Goal: Share content: Share content

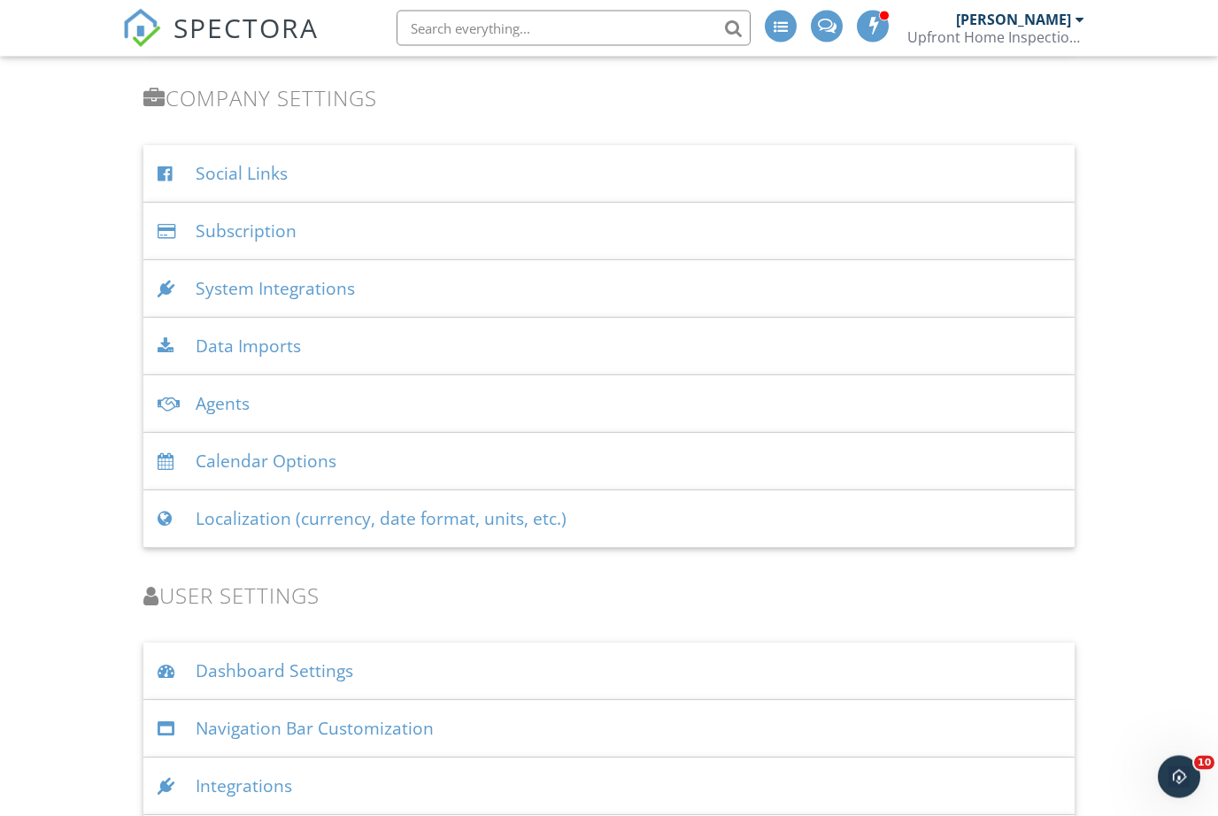
scroll to position [1993, 0]
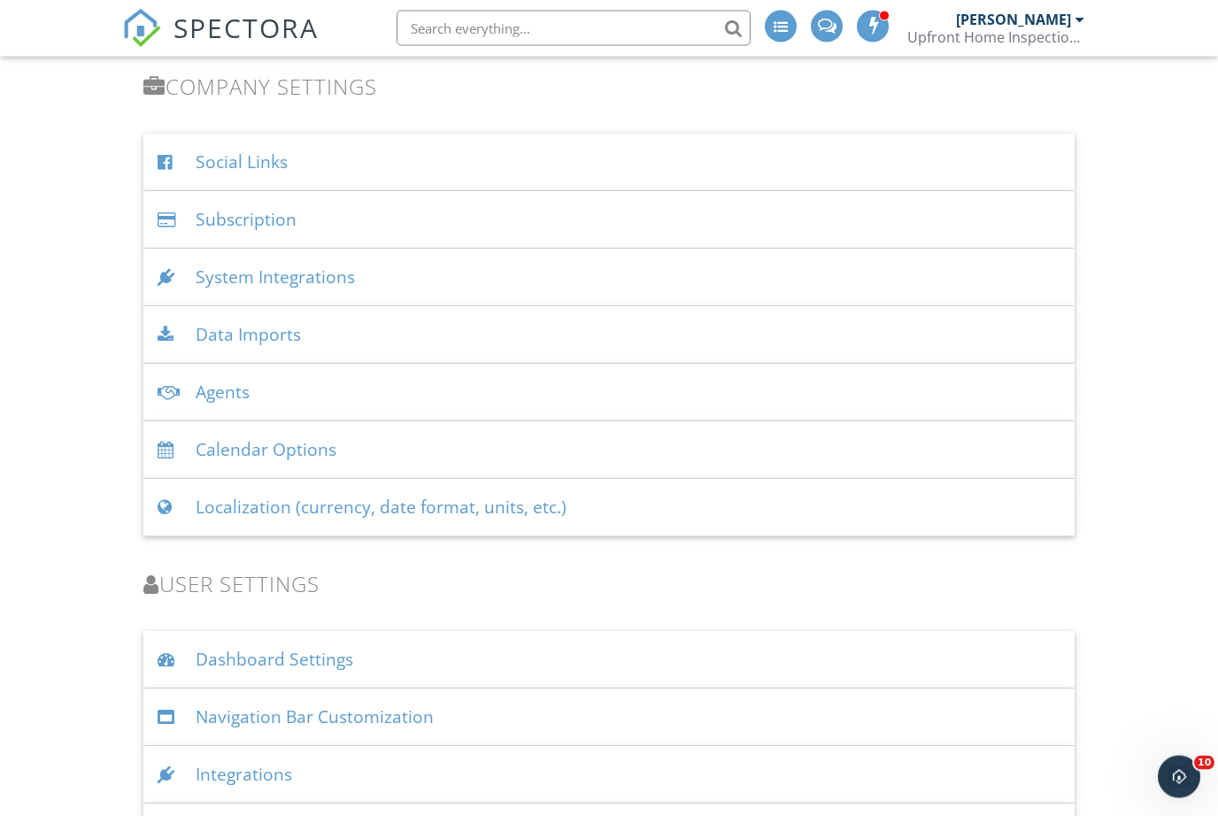
click at [981, 775] on div "Integrations" at bounding box center [609, 776] width 932 height 58
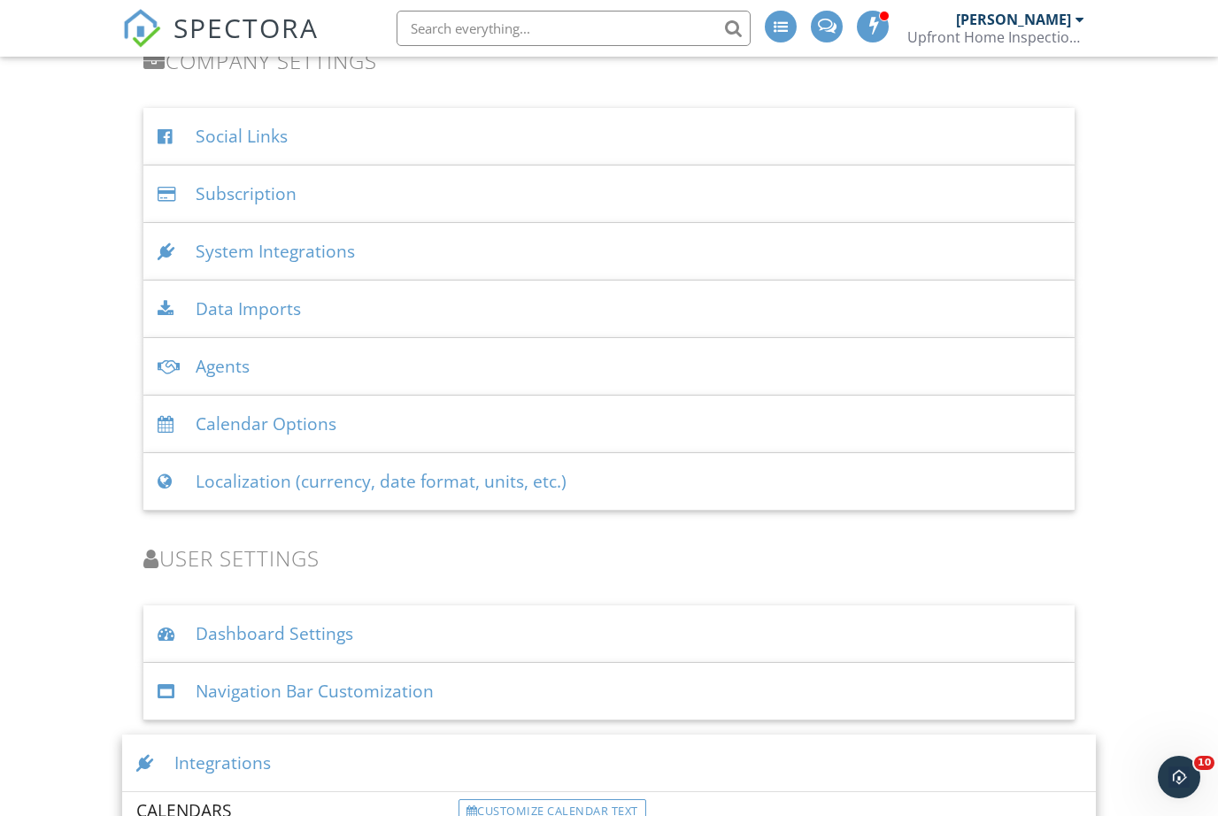
scroll to position [2015, 0]
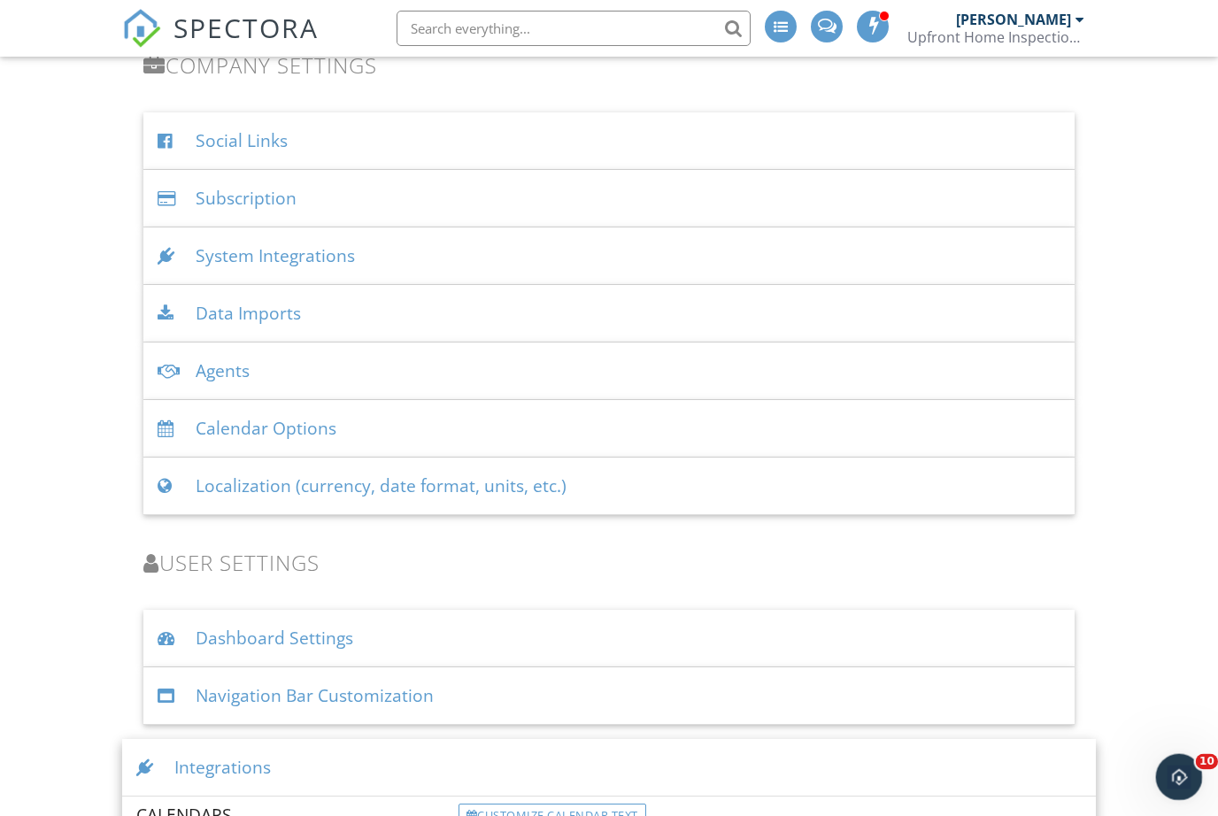
click at [1185, 763] on div "Open Intercom Messenger" at bounding box center [1176, 774] width 58 height 58
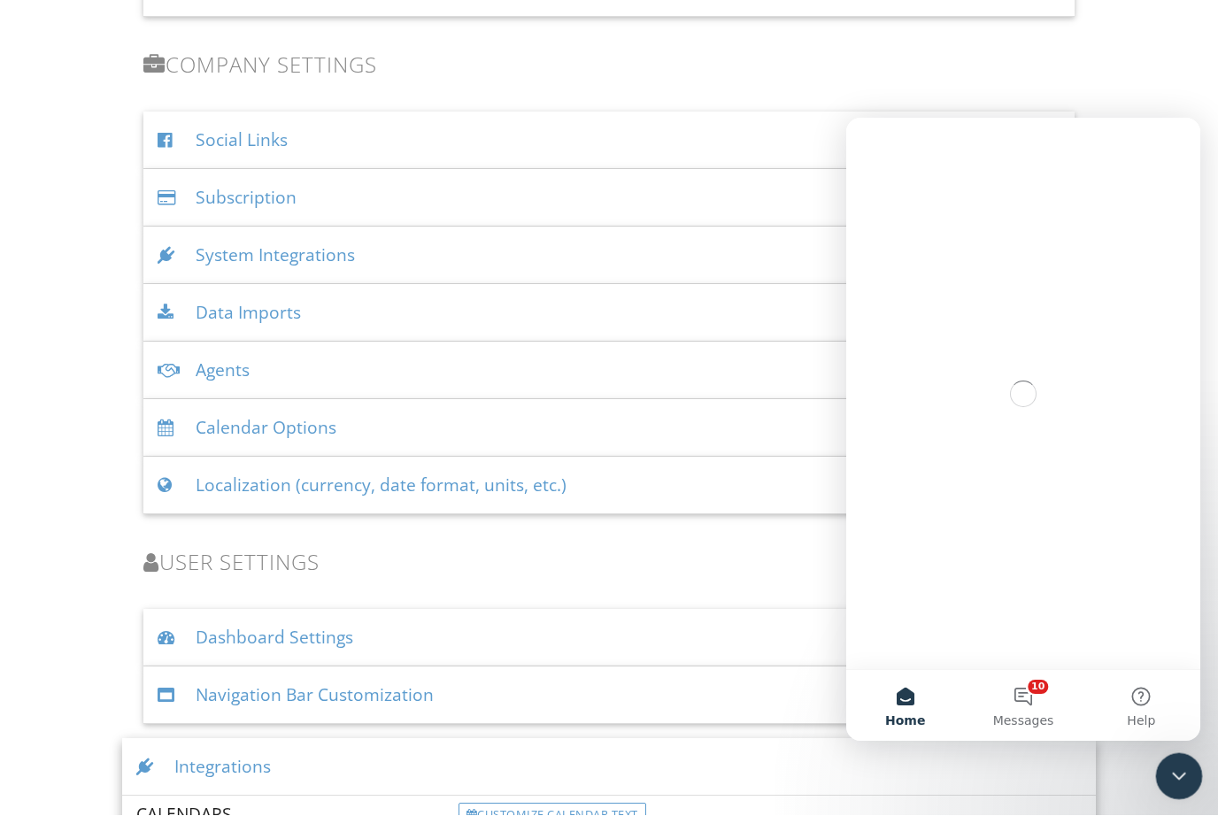
scroll to position [0, 0]
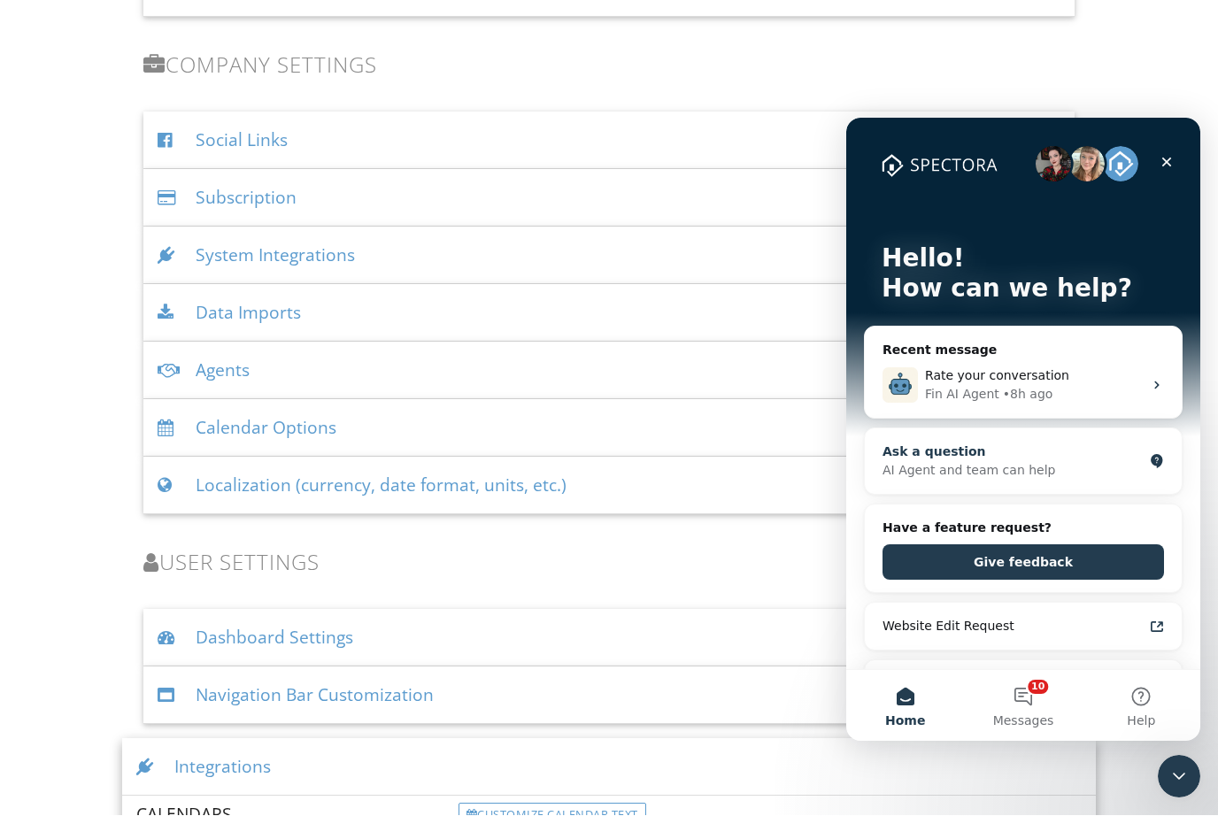
click at [1124, 443] on div "Ask a question" at bounding box center [1013, 452] width 260 height 19
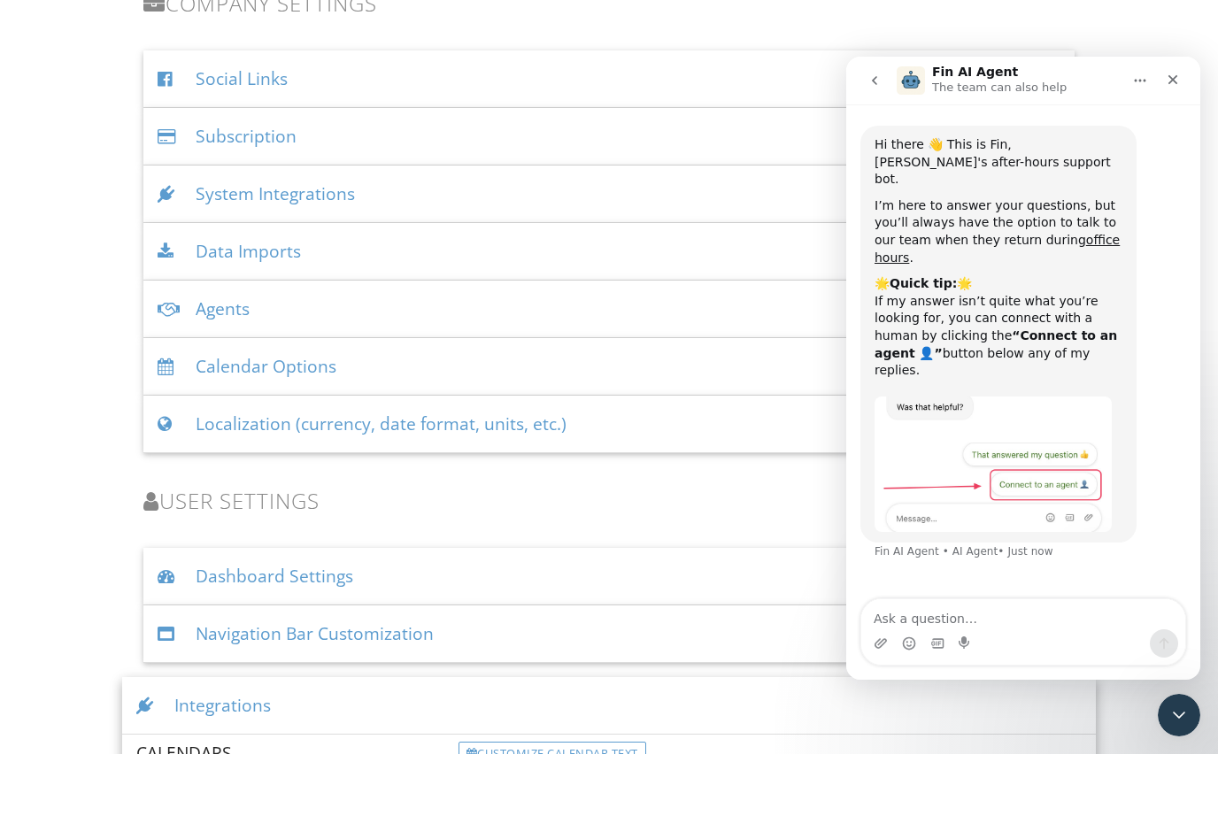
click at [1093, 616] on textarea "Ask a question…" at bounding box center [1023, 614] width 324 height 30
type textarea "Connecting to isn"
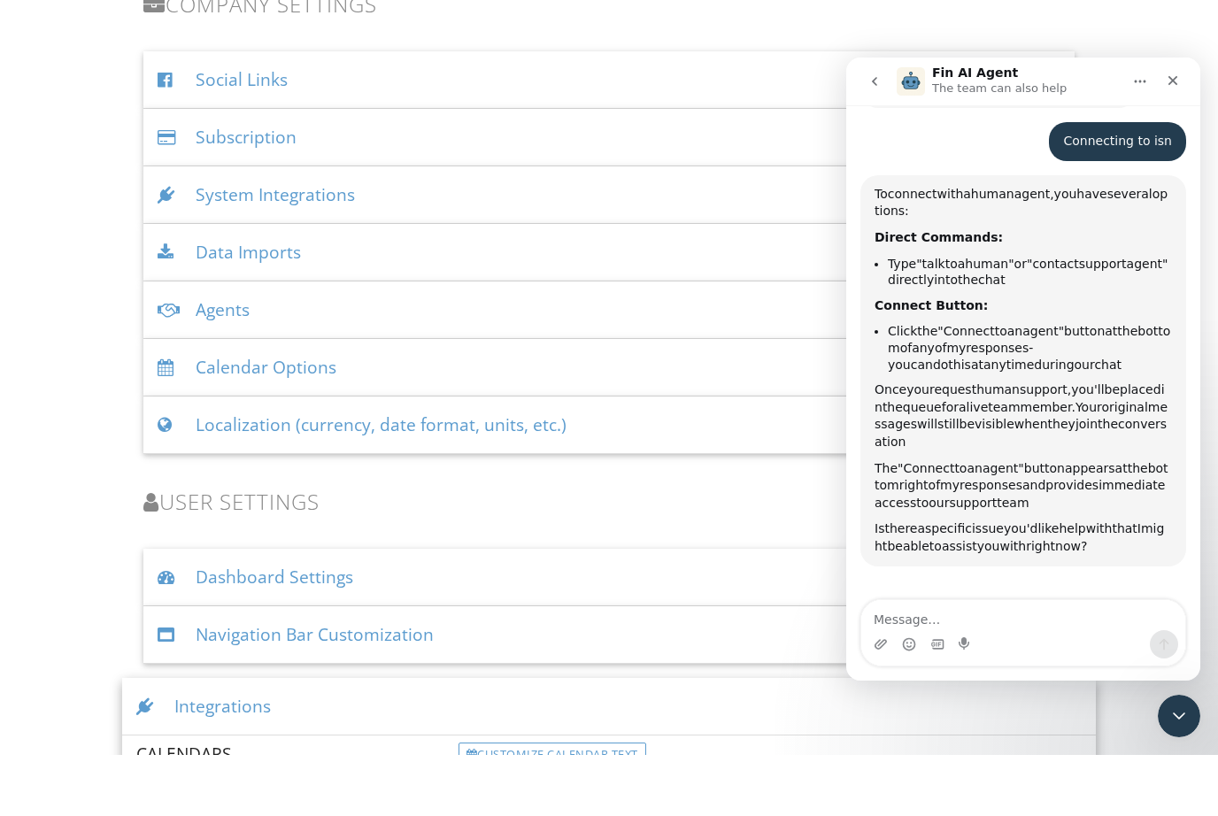
scroll to position [433, 0]
type textarea "C"
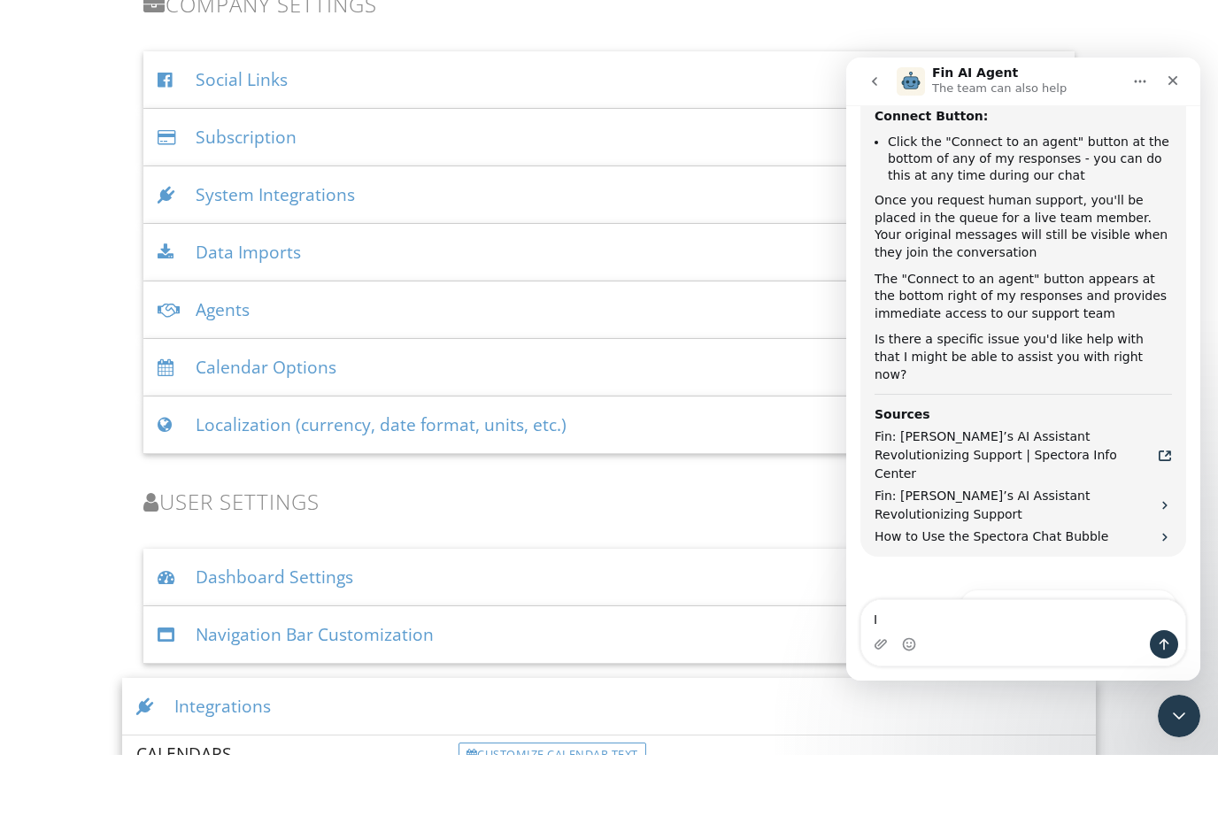
scroll to position [637, 0]
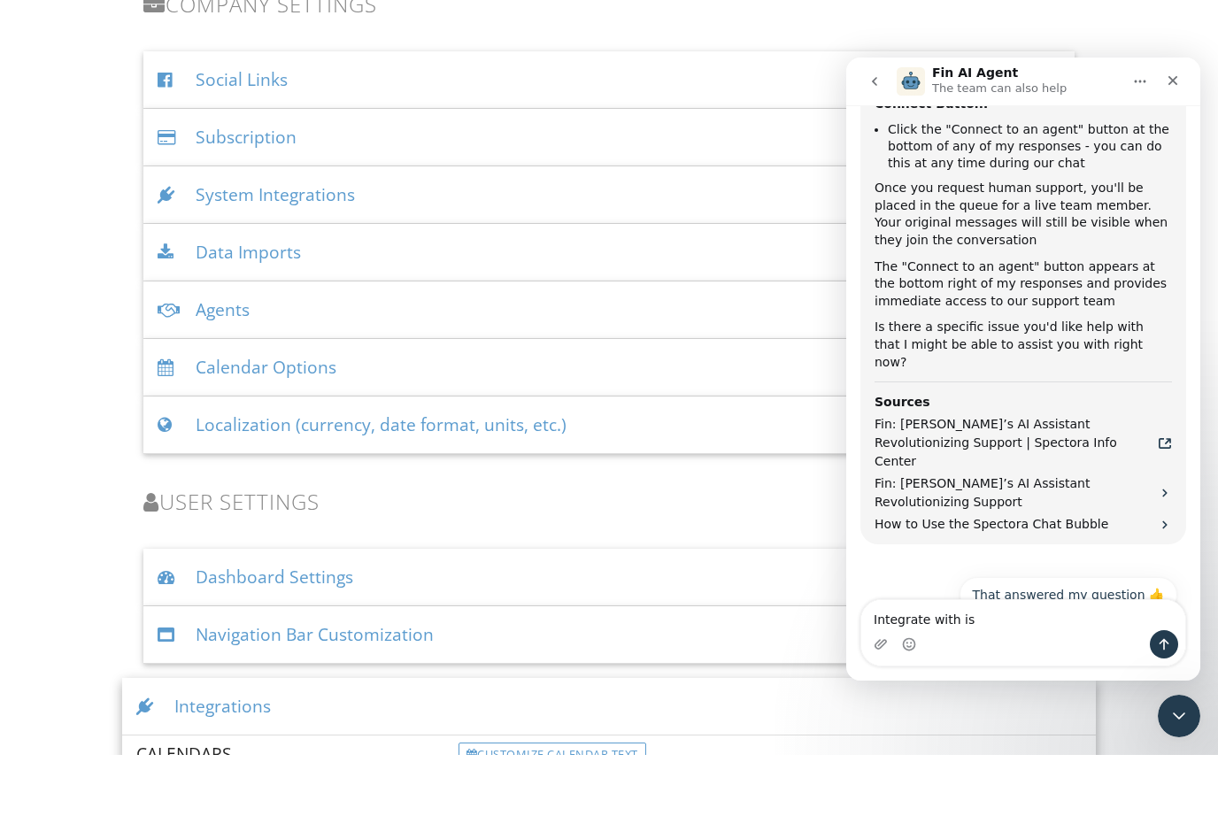
type textarea "Integrate with isn"
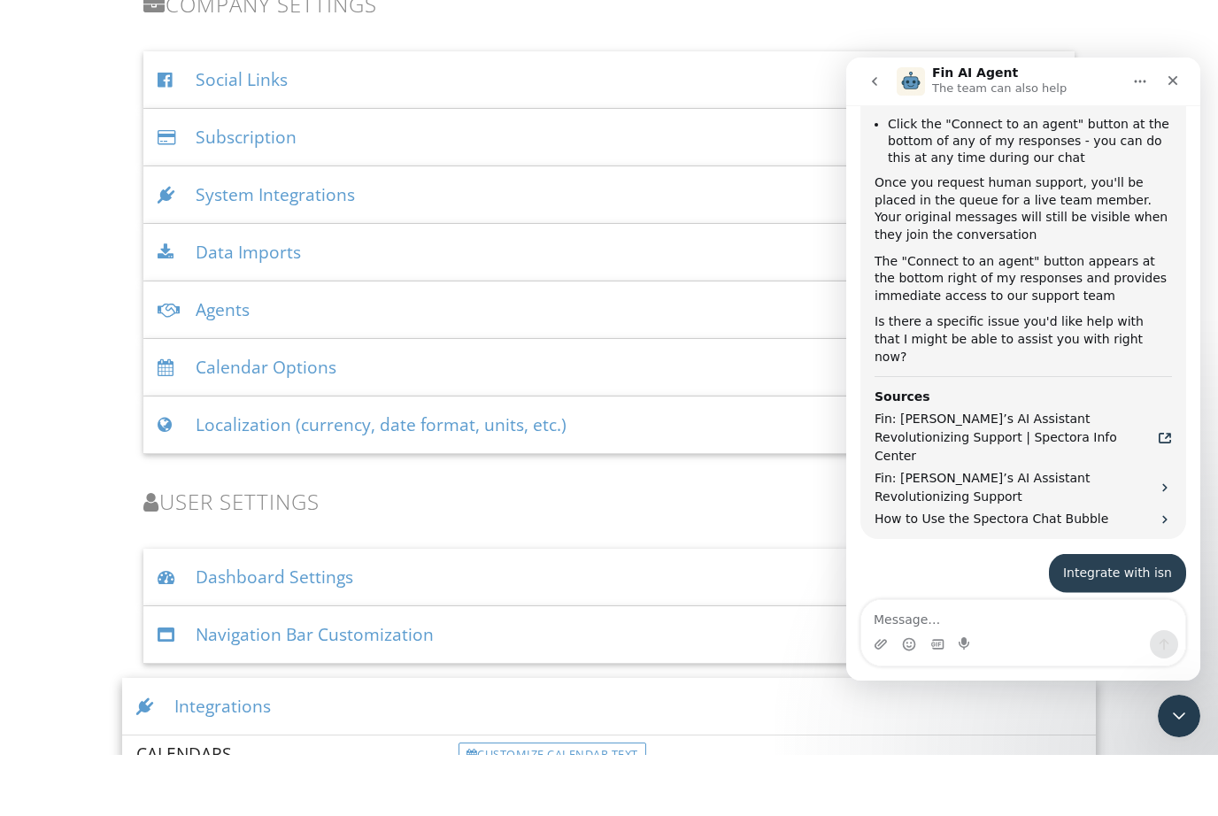
scroll to position [642, 0]
click at [226, 228] on div "System Integrations" at bounding box center [609, 257] width 932 height 58
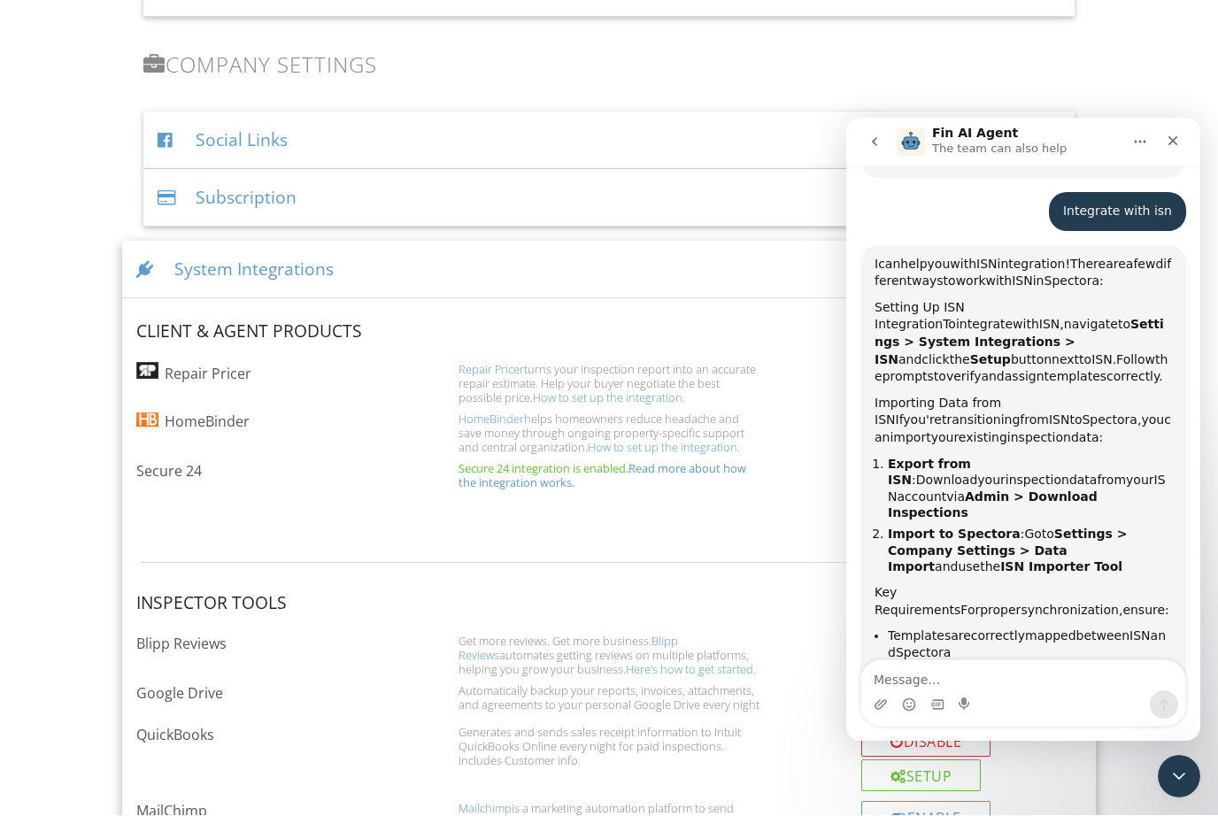
scroll to position [1062, 0]
click at [1196, 763] on div at bounding box center [1179, 777] width 47 height 47
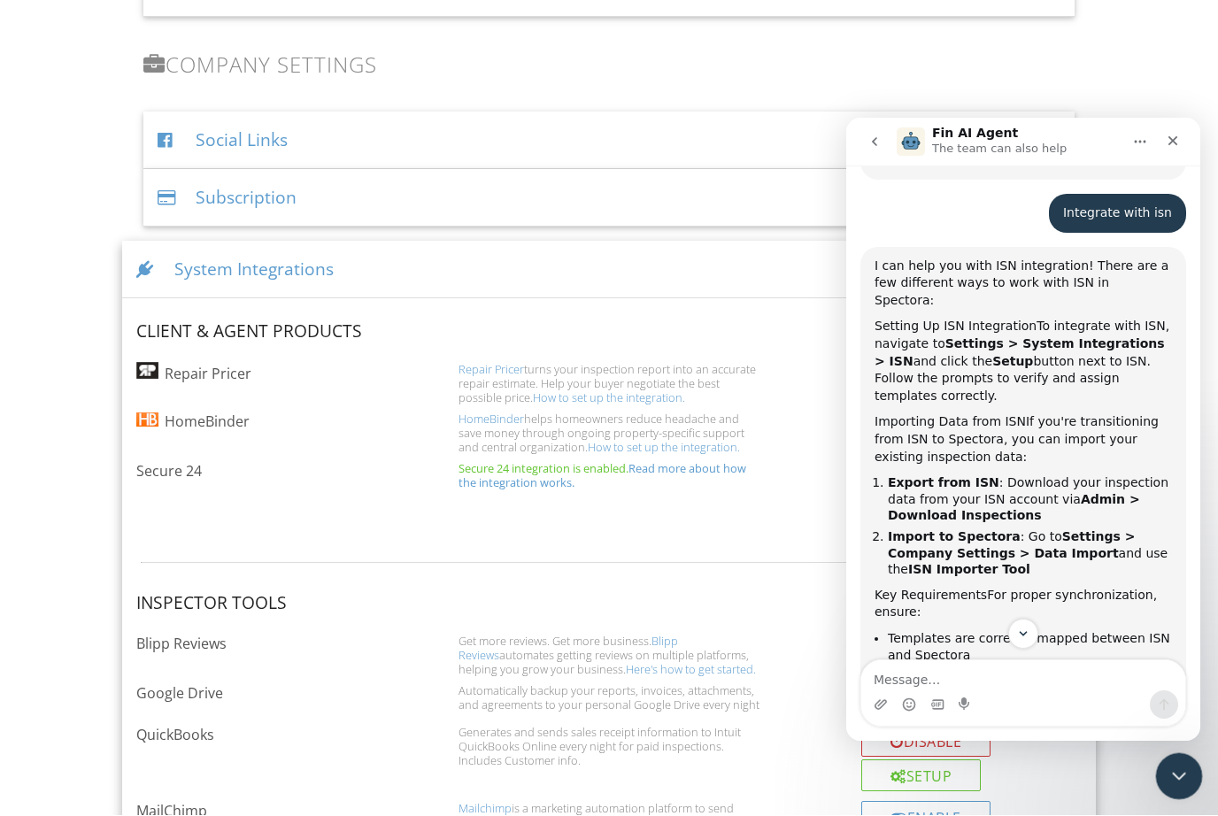
scroll to position [1065, 0]
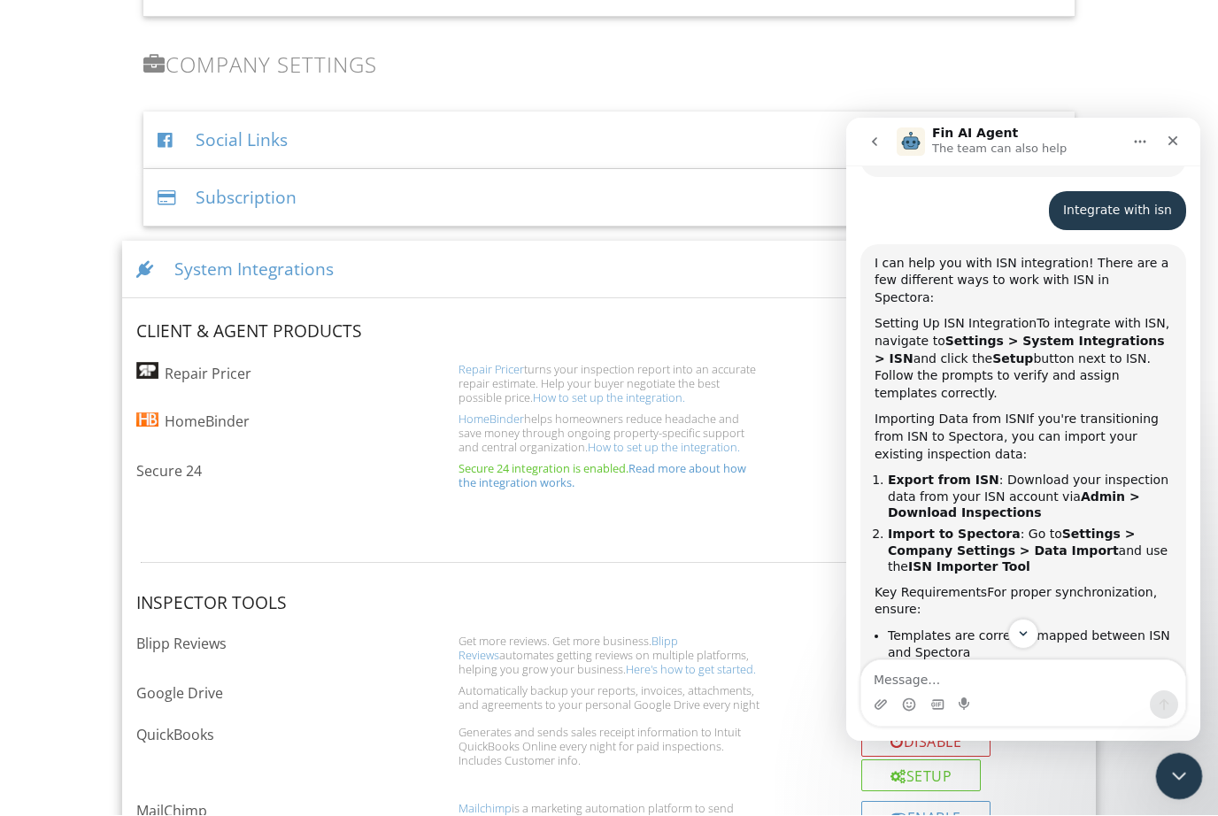
click at [1181, 769] on icon "Close Intercom Messenger" at bounding box center [1176, 773] width 21 height 21
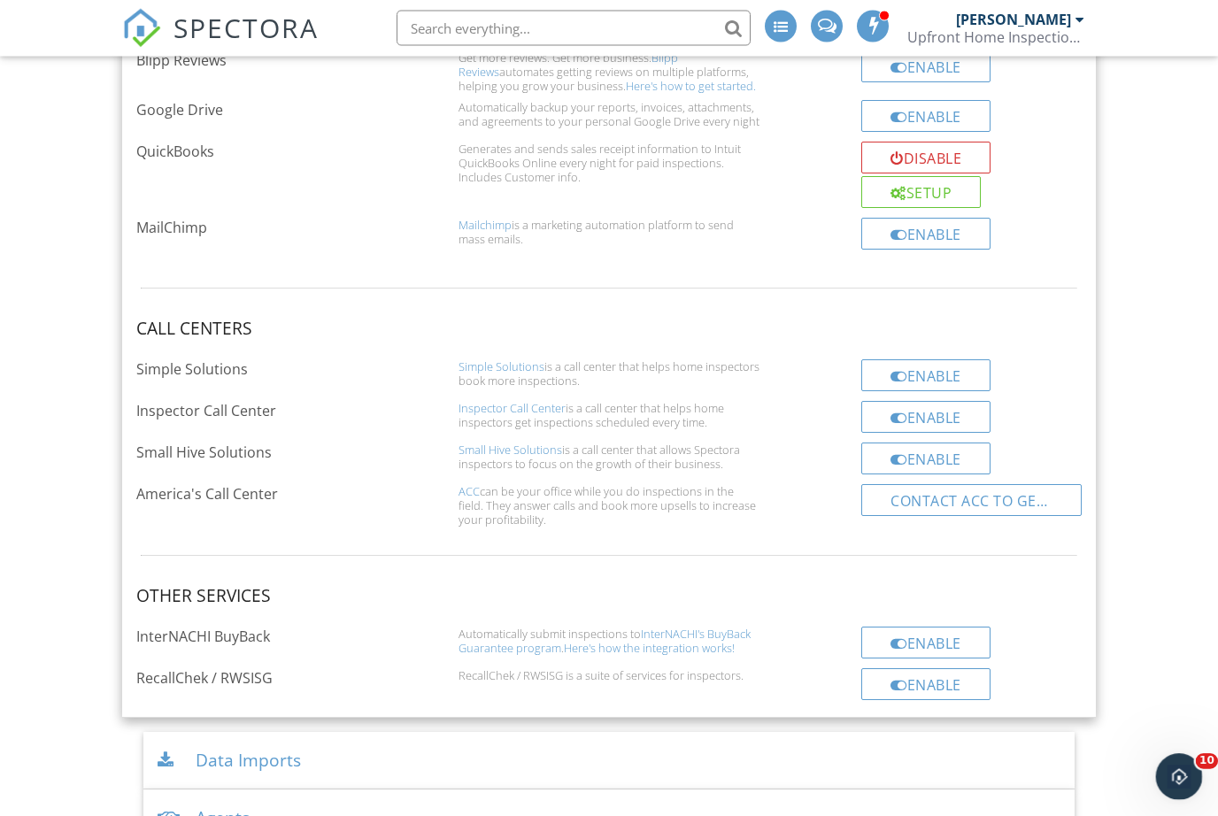
scroll to position [2599, 0]
click at [1183, 773] on icon "Open Intercom Messenger" at bounding box center [1176, 775] width 29 height 29
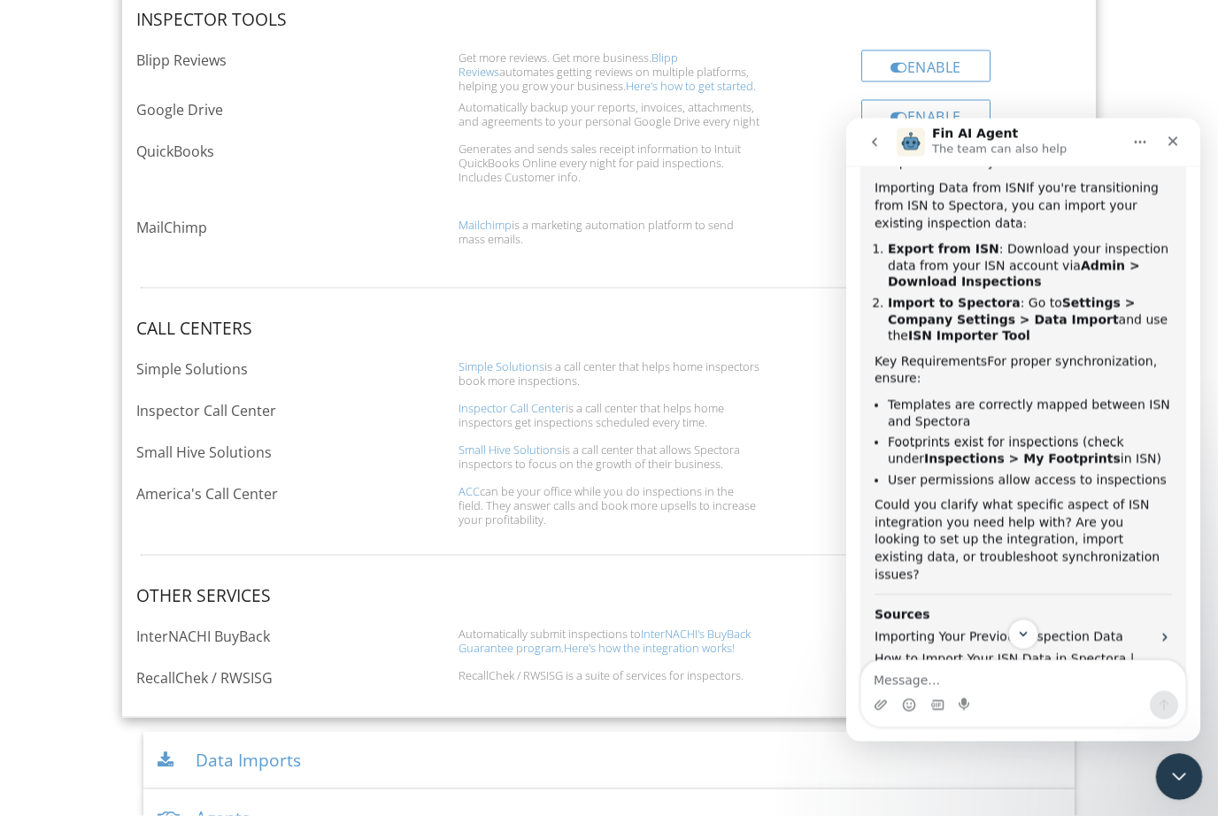
scroll to position [1296, 0]
click at [1171, 145] on icon "Close" at bounding box center [1173, 141] width 14 height 14
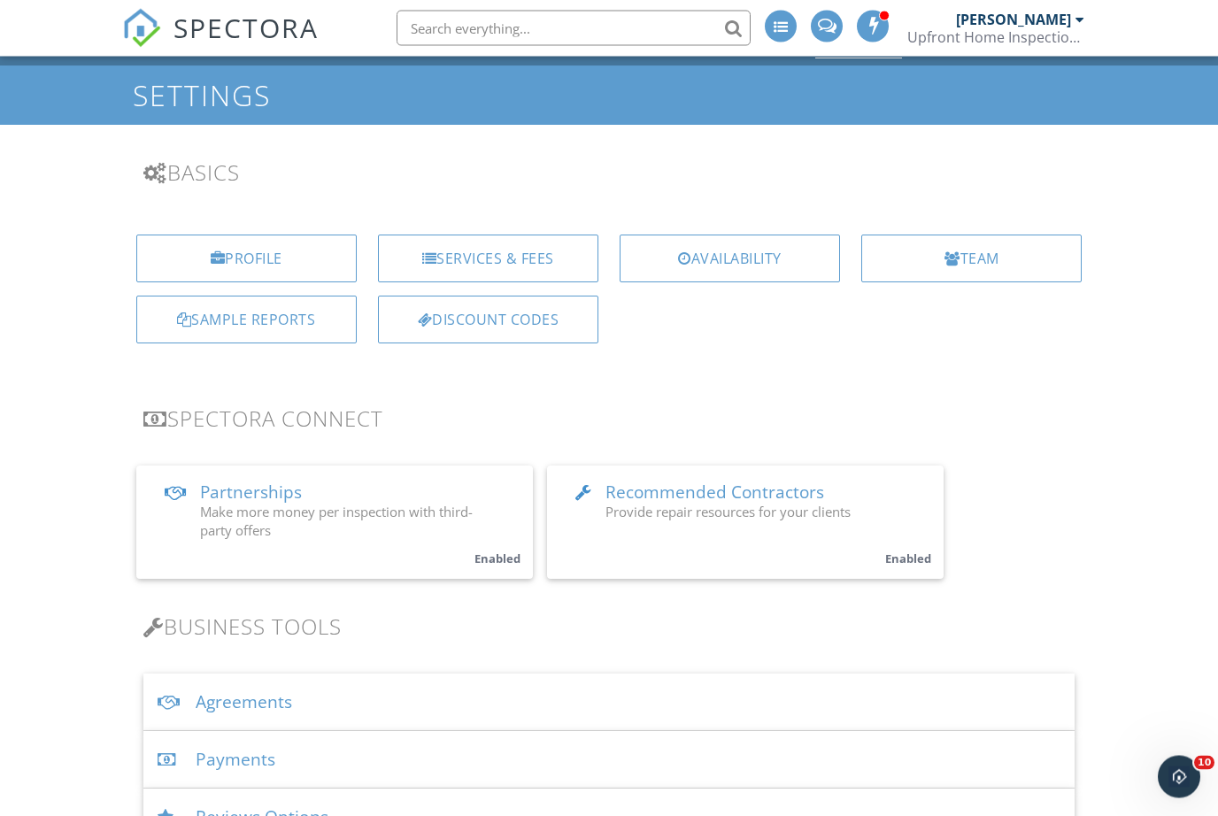
scroll to position [0, 0]
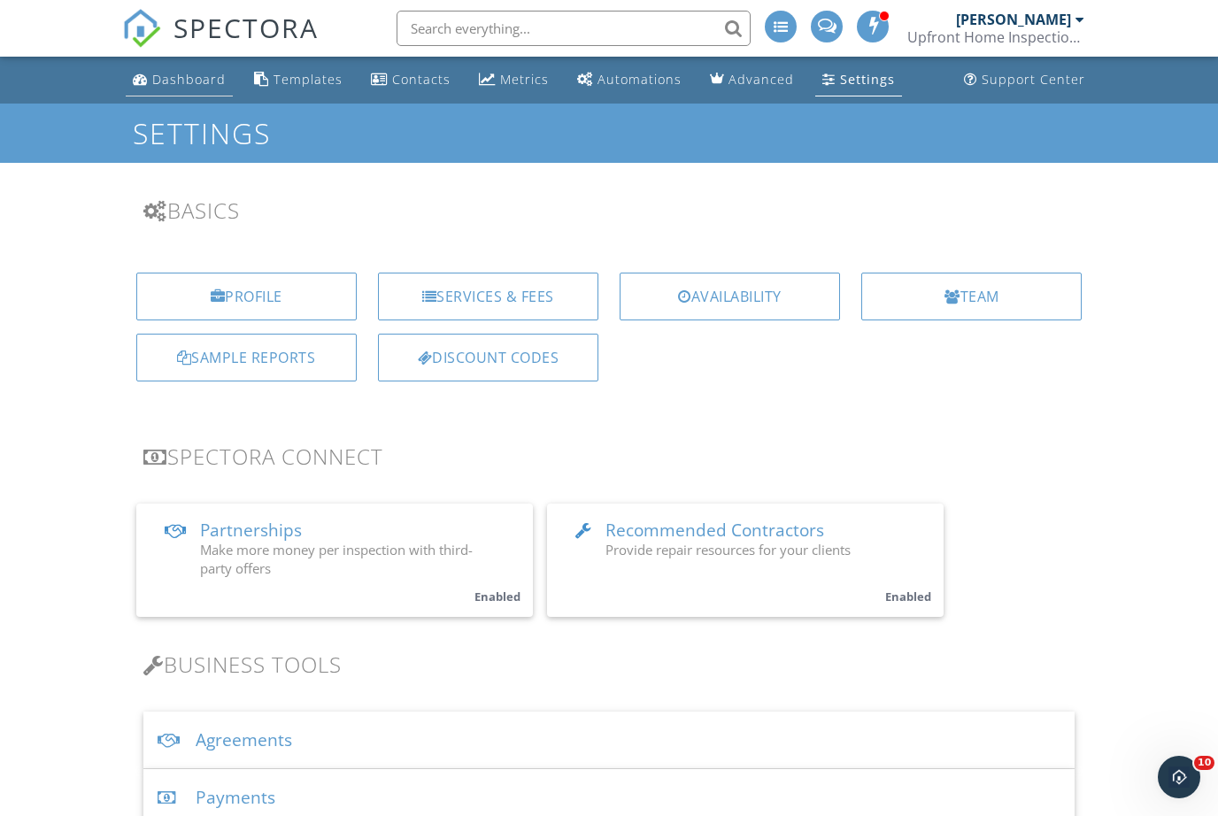
click at [181, 82] on div "Dashboard" at bounding box center [188, 79] width 73 height 17
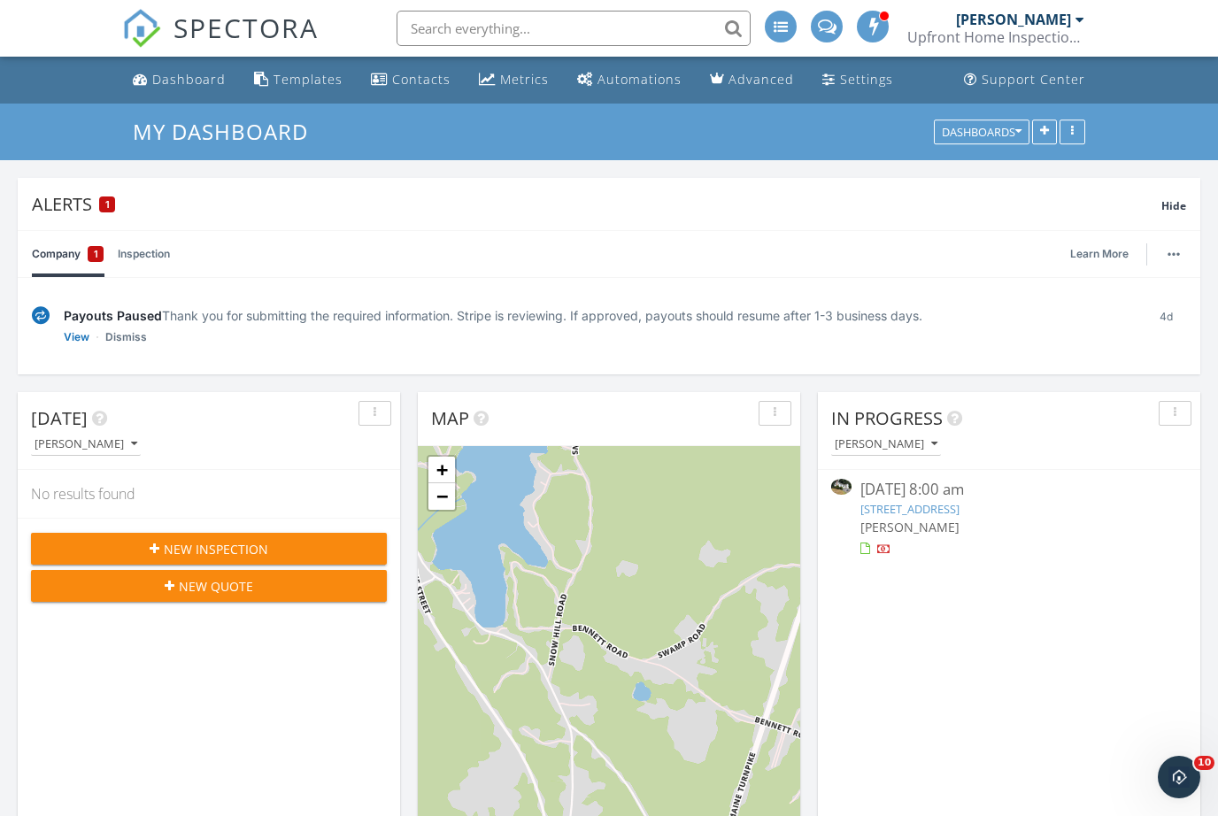
click at [960, 506] on link "47 Cleveland Ave, Auburn, ME 04210" at bounding box center [910, 509] width 99 height 16
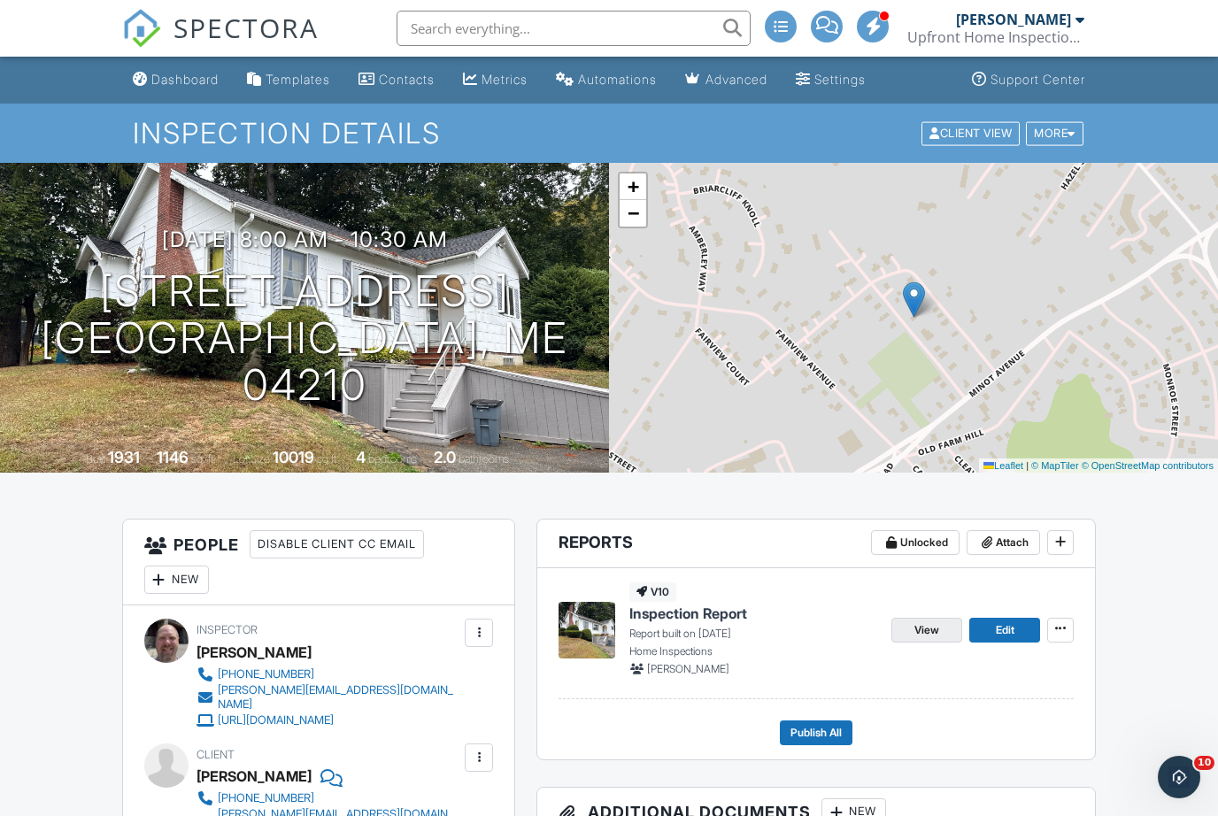
click at [928, 619] on link "View" at bounding box center [927, 630] width 71 height 25
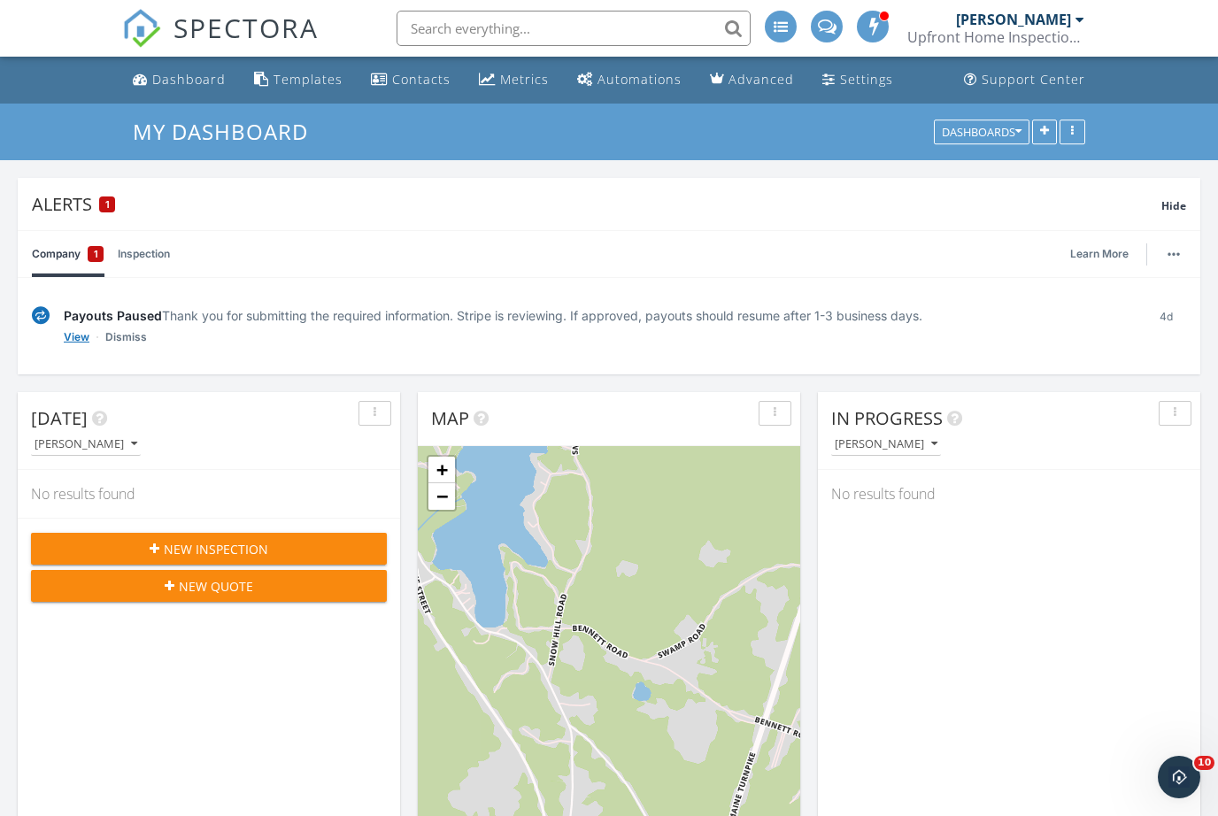
click at [73, 344] on link "View" at bounding box center [77, 337] width 26 height 18
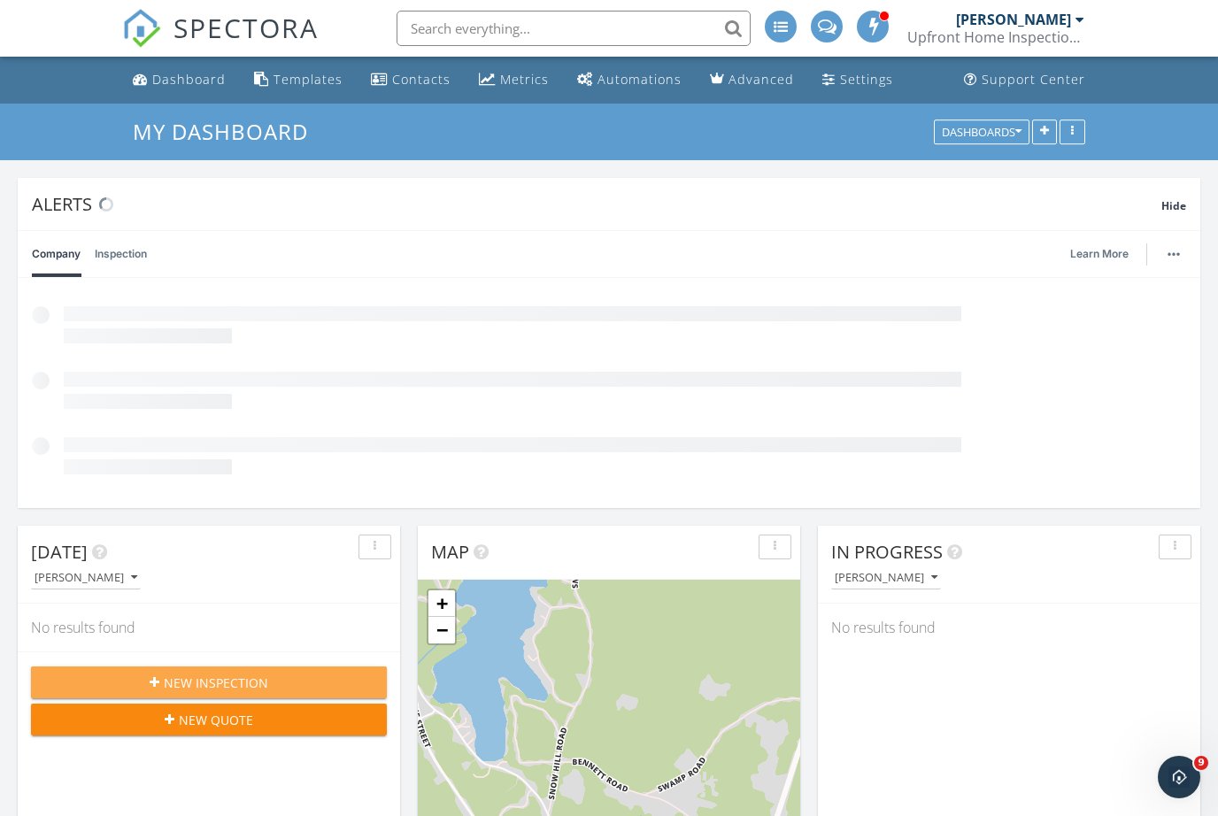
click at [107, 674] on div "New Inspection" at bounding box center [209, 683] width 328 height 19
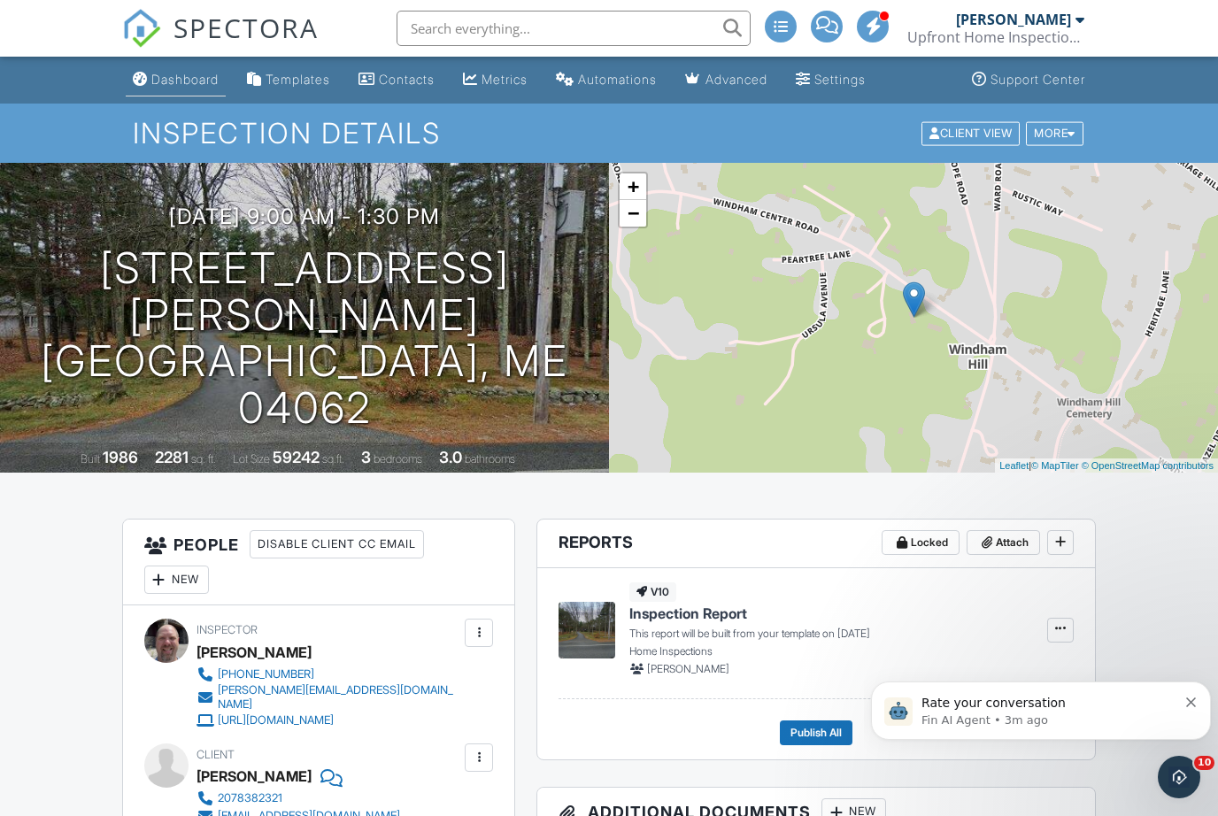
click at [179, 90] on link "Dashboard" at bounding box center [176, 80] width 100 height 33
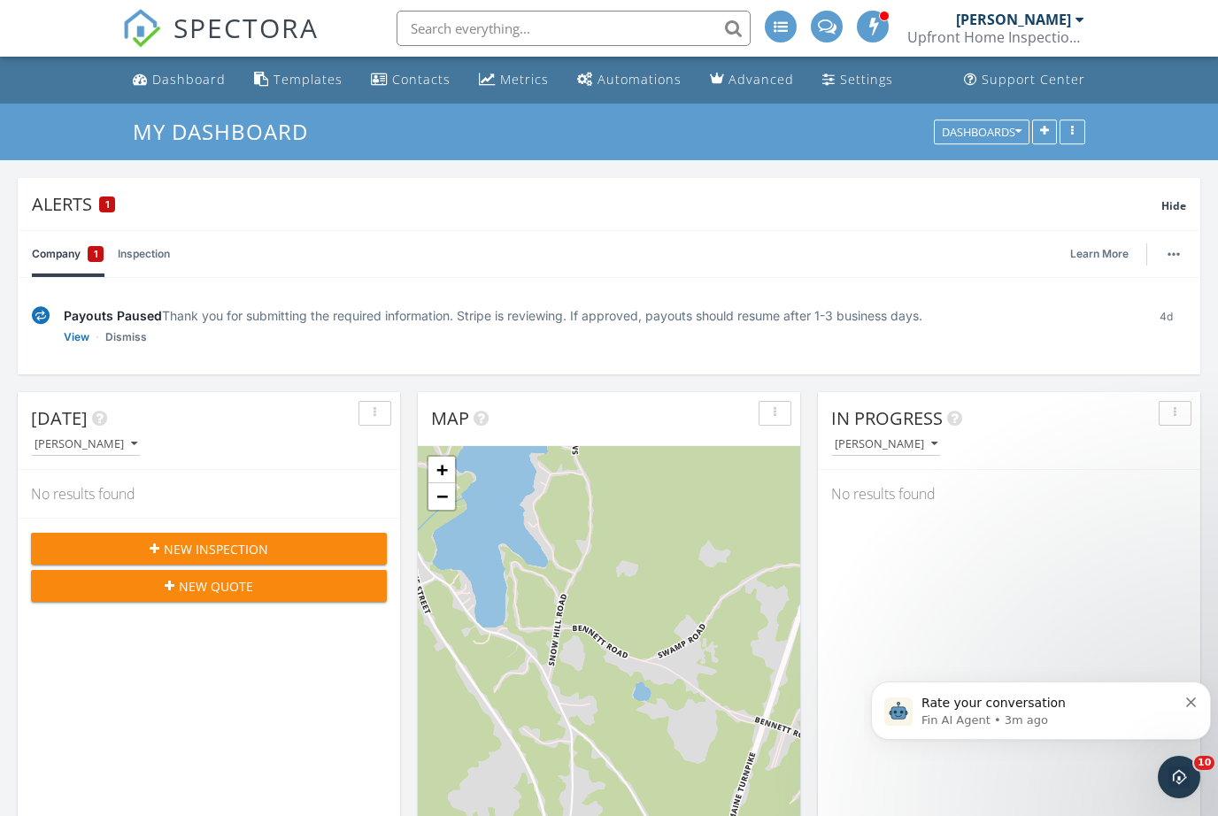
click at [1190, 696] on button "Dismiss notification" at bounding box center [1192, 700] width 12 height 14
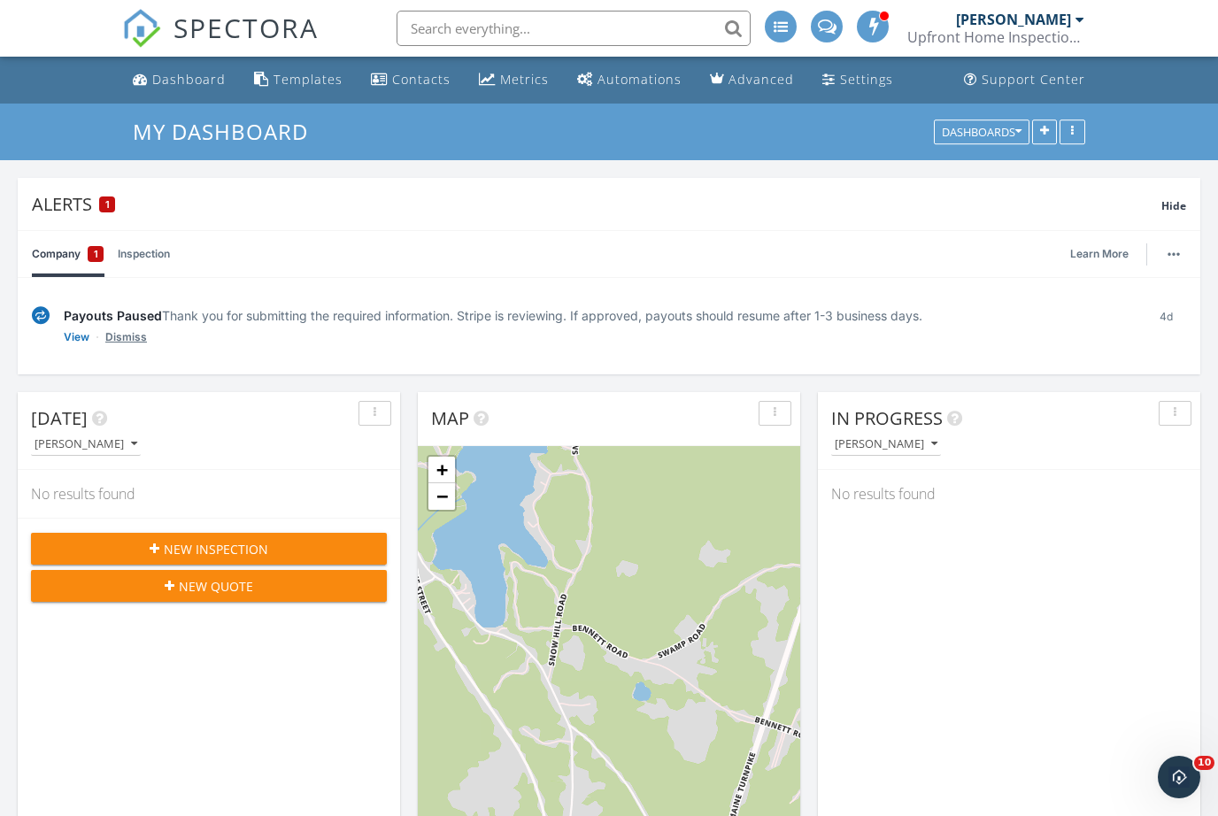
click at [127, 332] on link "Dismiss" at bounding box center [126, 337] width 42 height 18
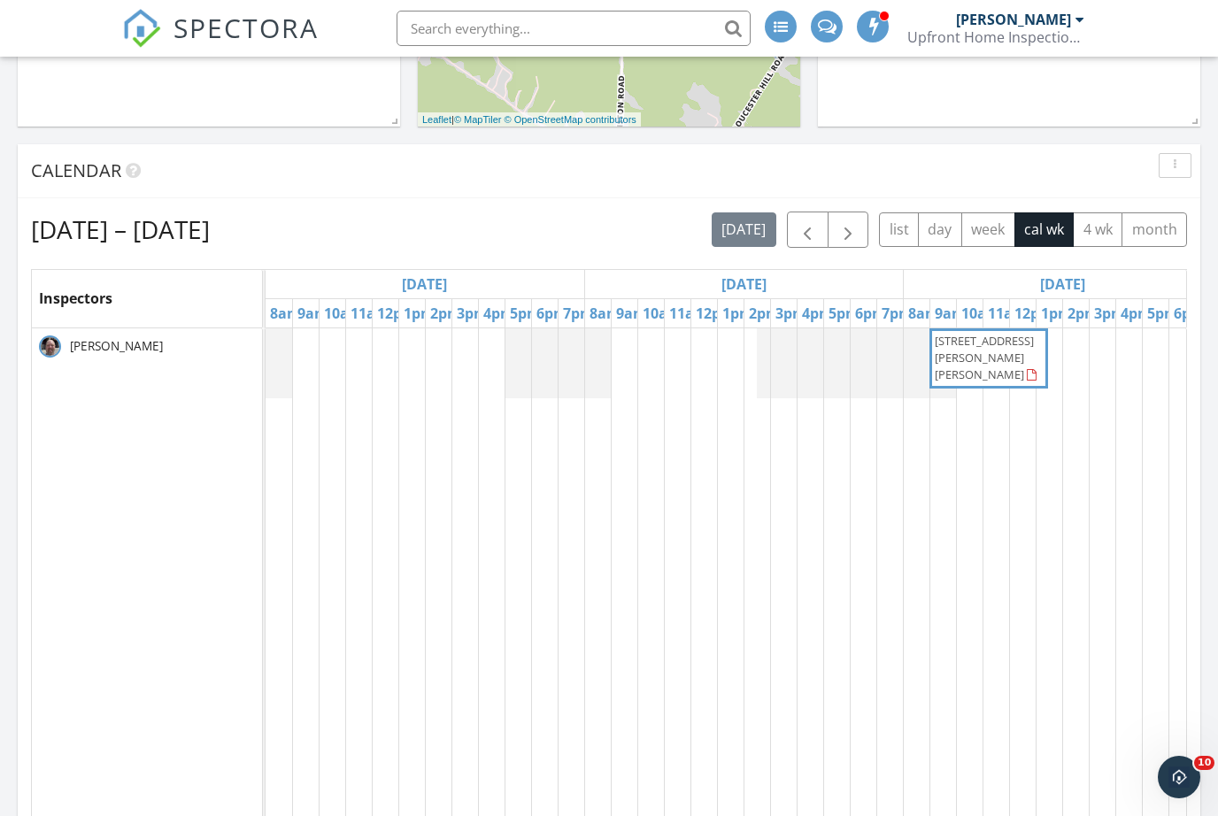
scroll to position [912, 0]
click at [799, 229] on span "button" at bounding box center [807, 230] width 21 height 21
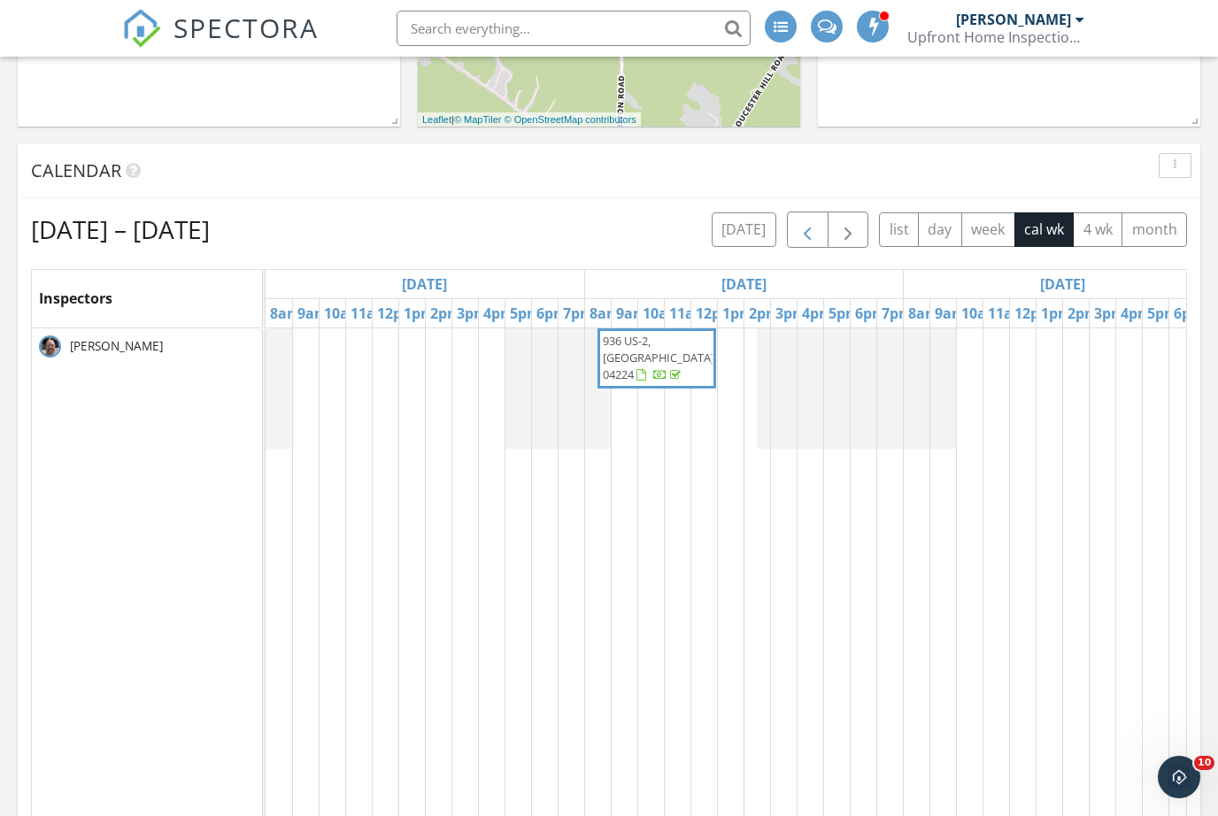
scroll to position [0, 0]
click at [806, 235] on span "button" at bounding box center [807, 230] width 21 height 21
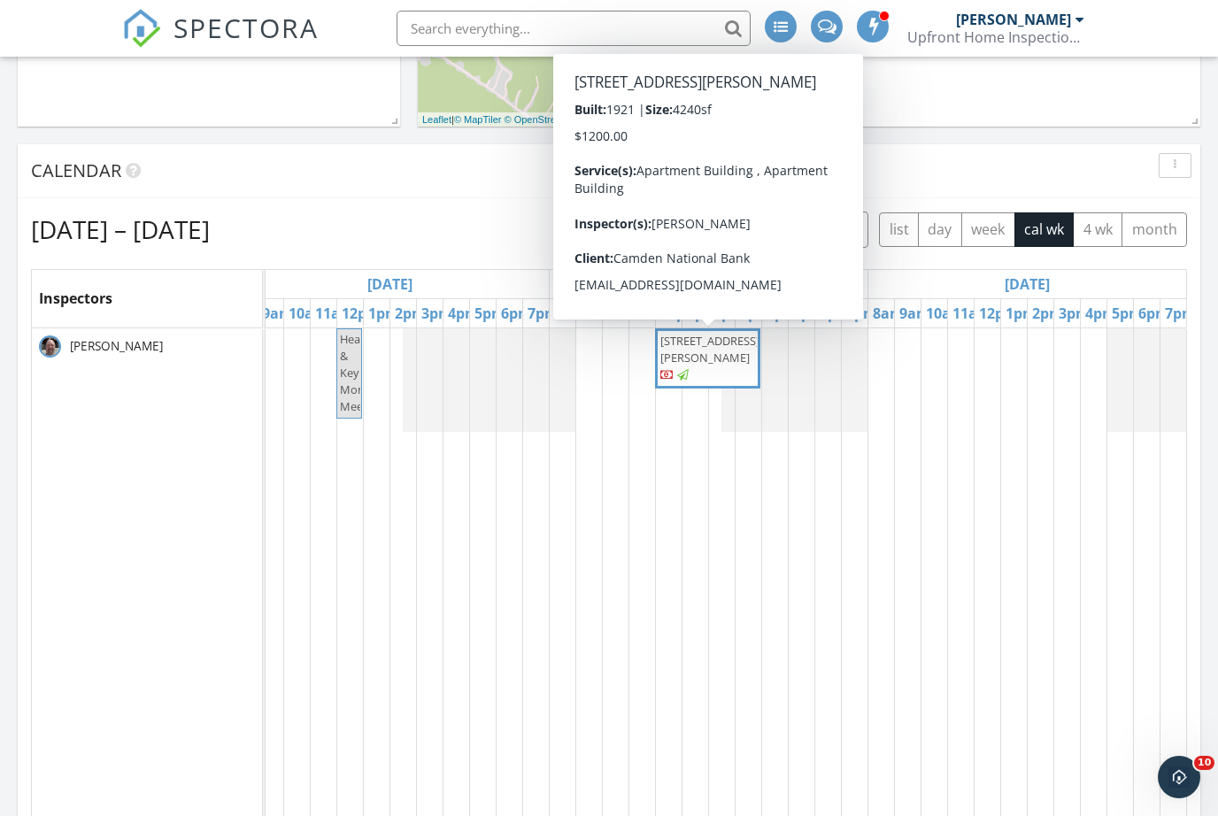
click at [1015, 527] on td at bounding box center [1013, 658] width 27 height 661
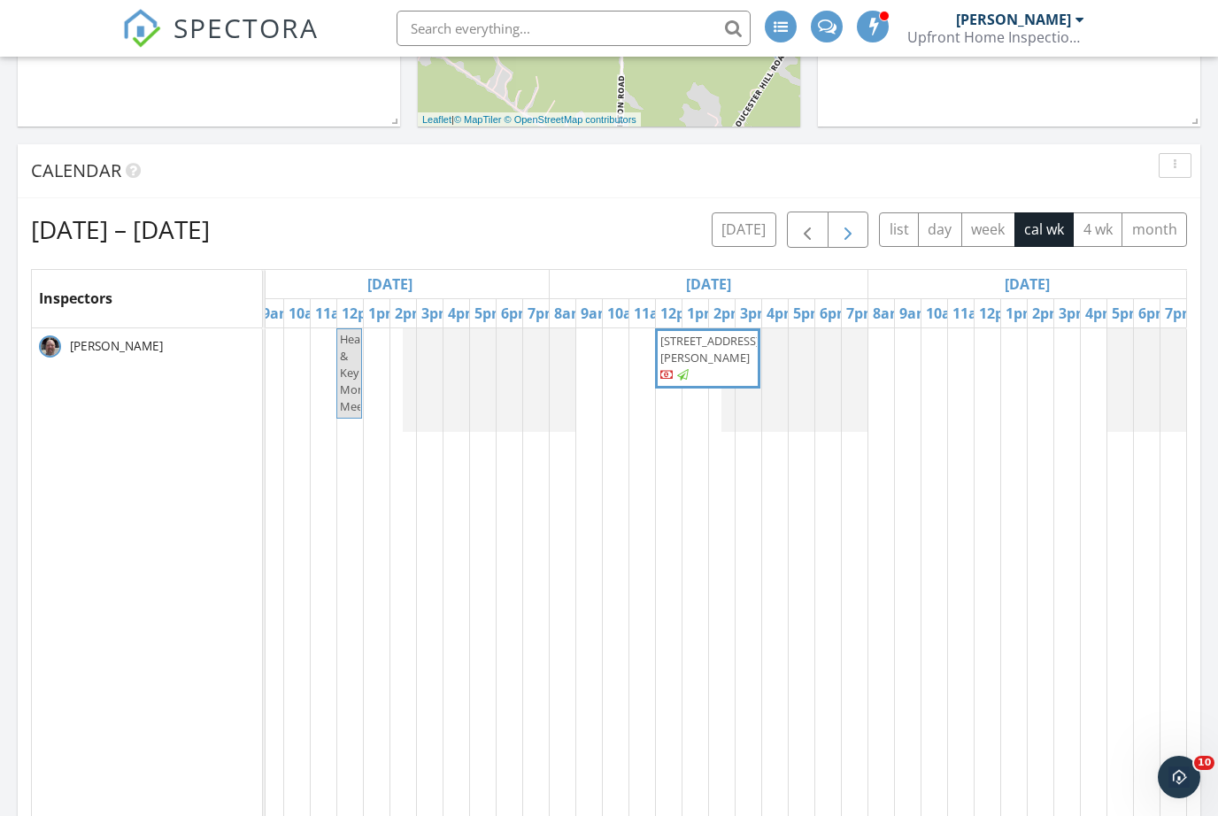
click at [861, 236] on button "button" at bounding box center [849, 230] width 42 height 36
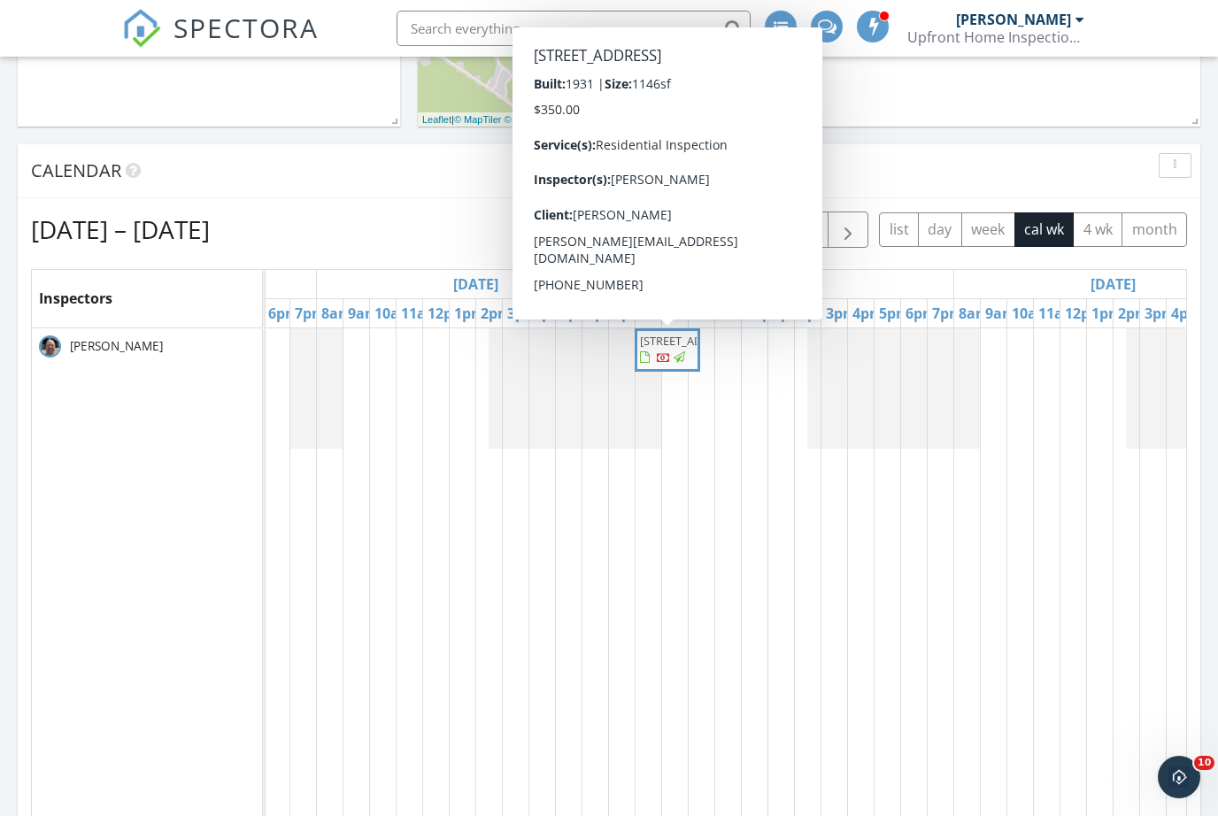
click at [680, 367] on span "47 Cleveland Ave, Auburn 04210" at bounding box center [667, 350] width 58 height 35
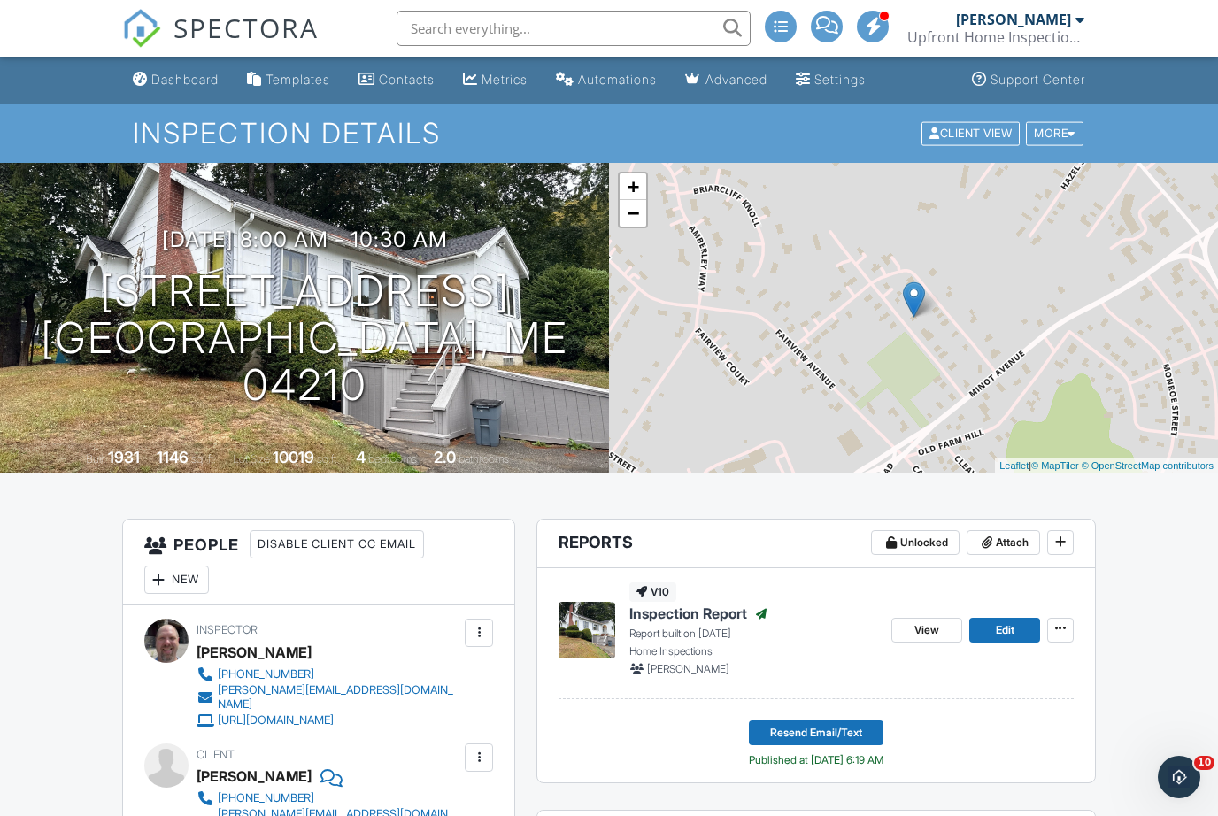
click at [186, 71] on link "Dashboard" at bounding box center [176, 80] width 100 height 33
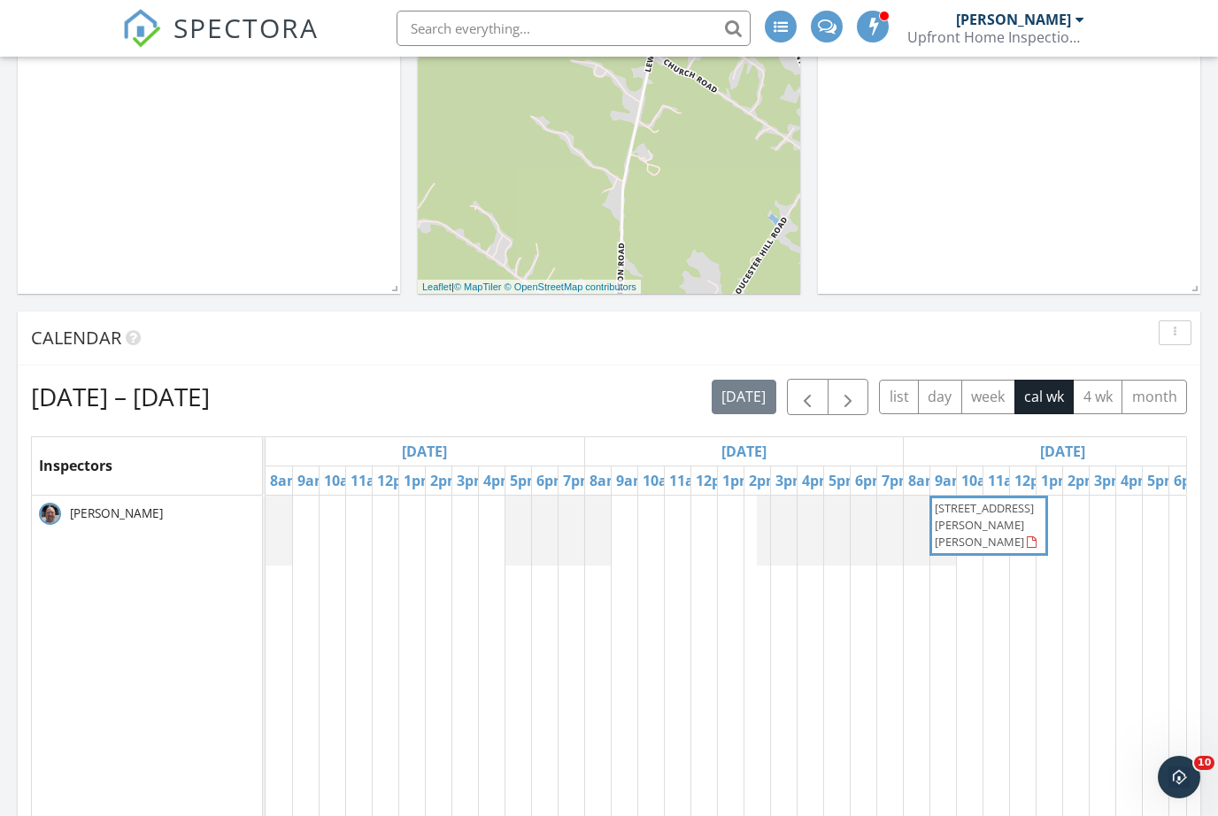
scroll to position [477, 0]
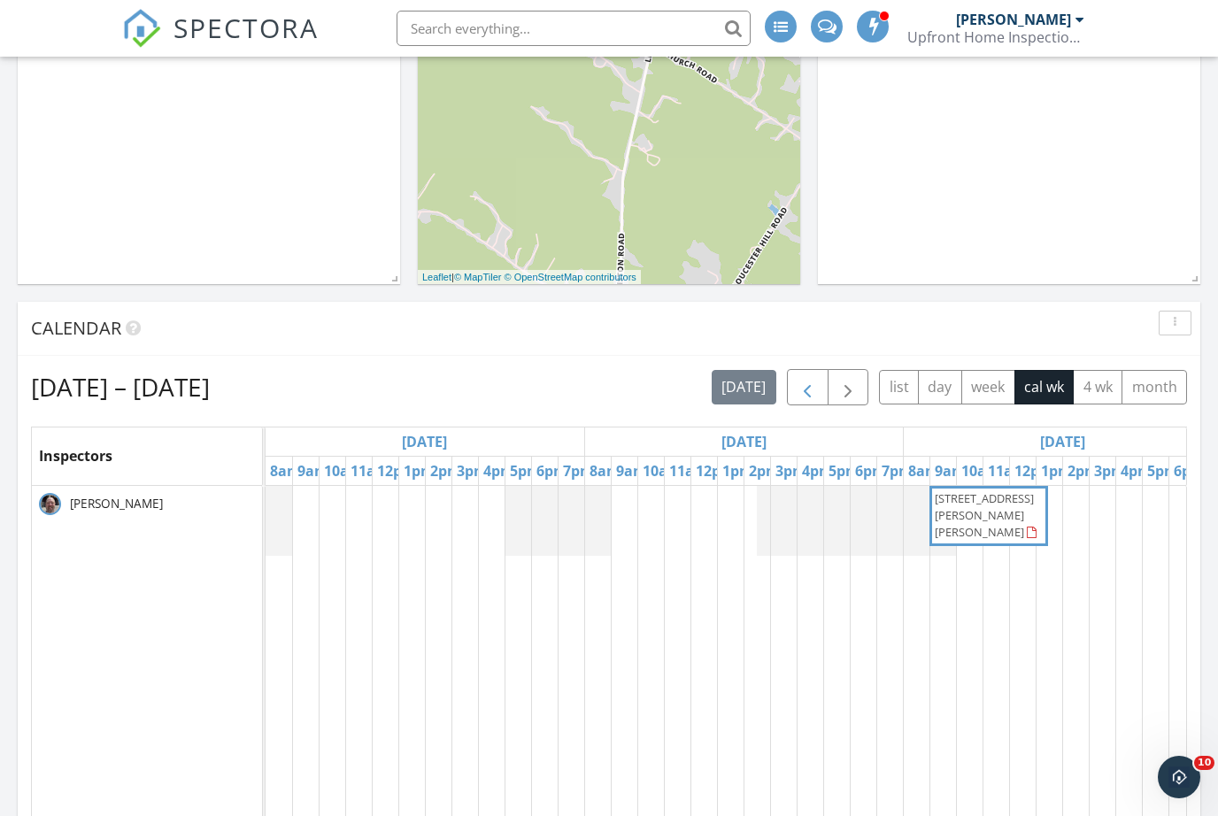
click at [803, 392] on span "button" at bounding box center [807, 387] width 21 height 21
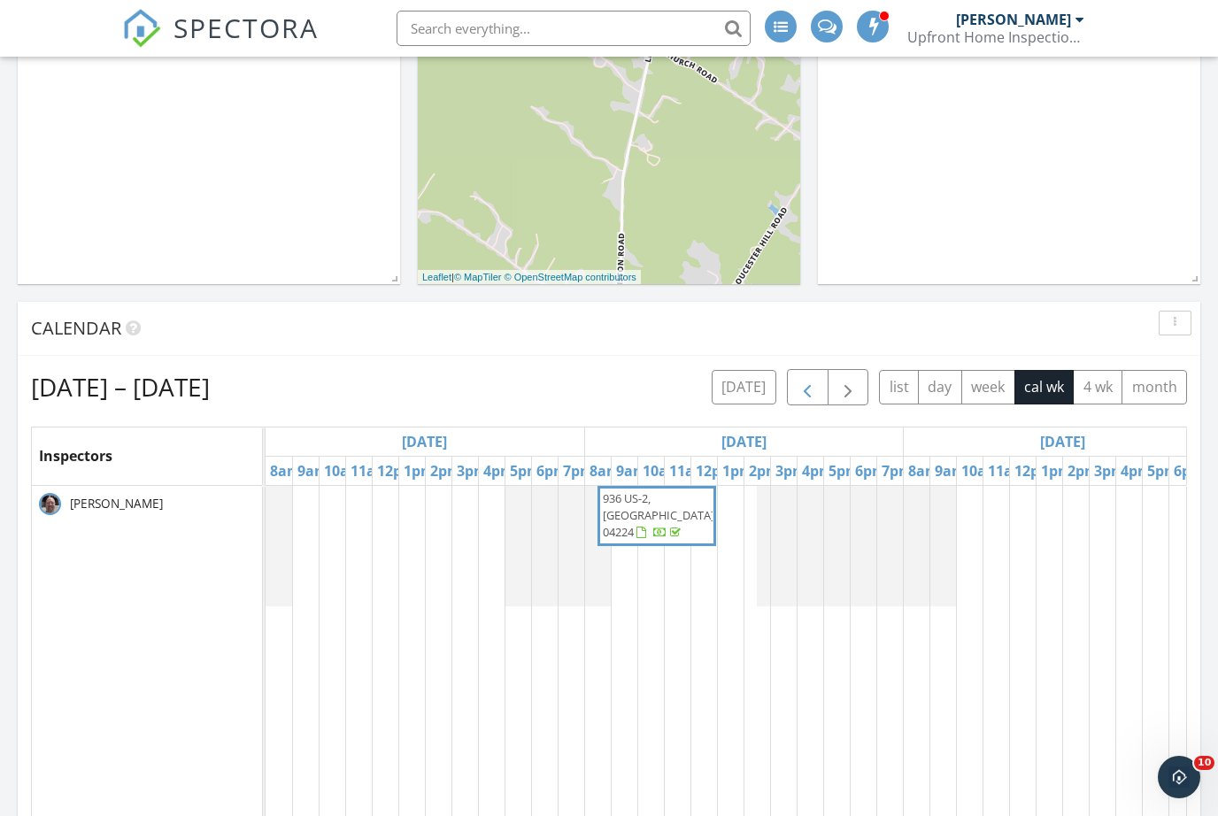
click at [800, 396] on span "button" at bounding box center [807, 387] width 21 height 21
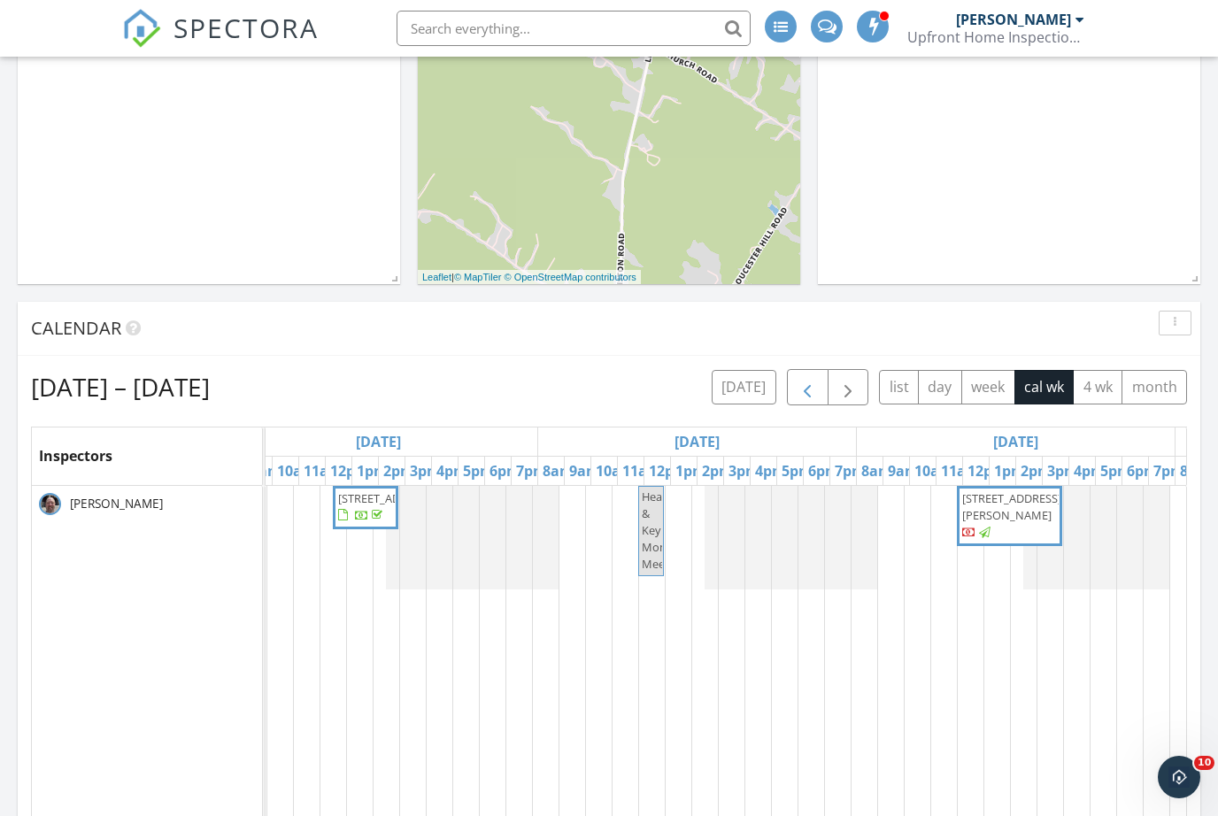
scroll to position [0, 0]
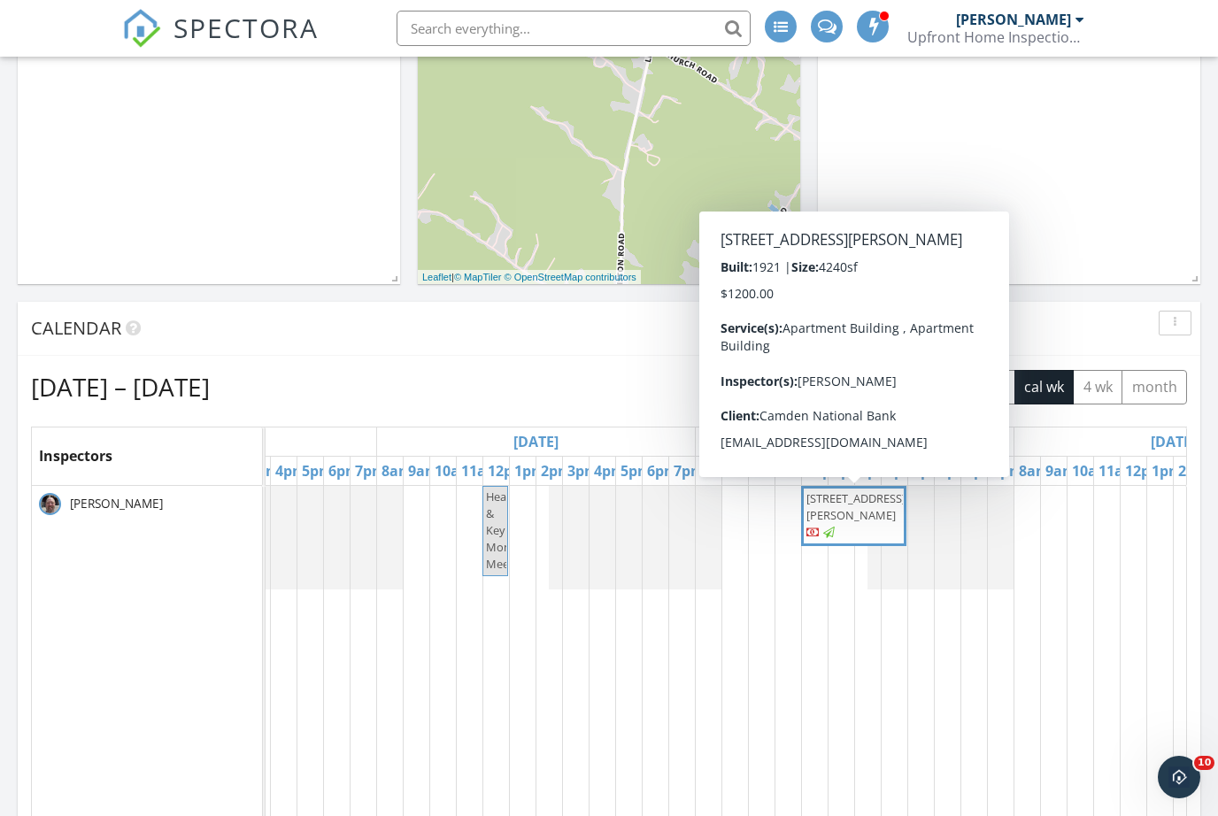
click at [863, 521] on span "99 Horton St, Lewiston 04240" at bounding box center [856, 506] width 99 height 33
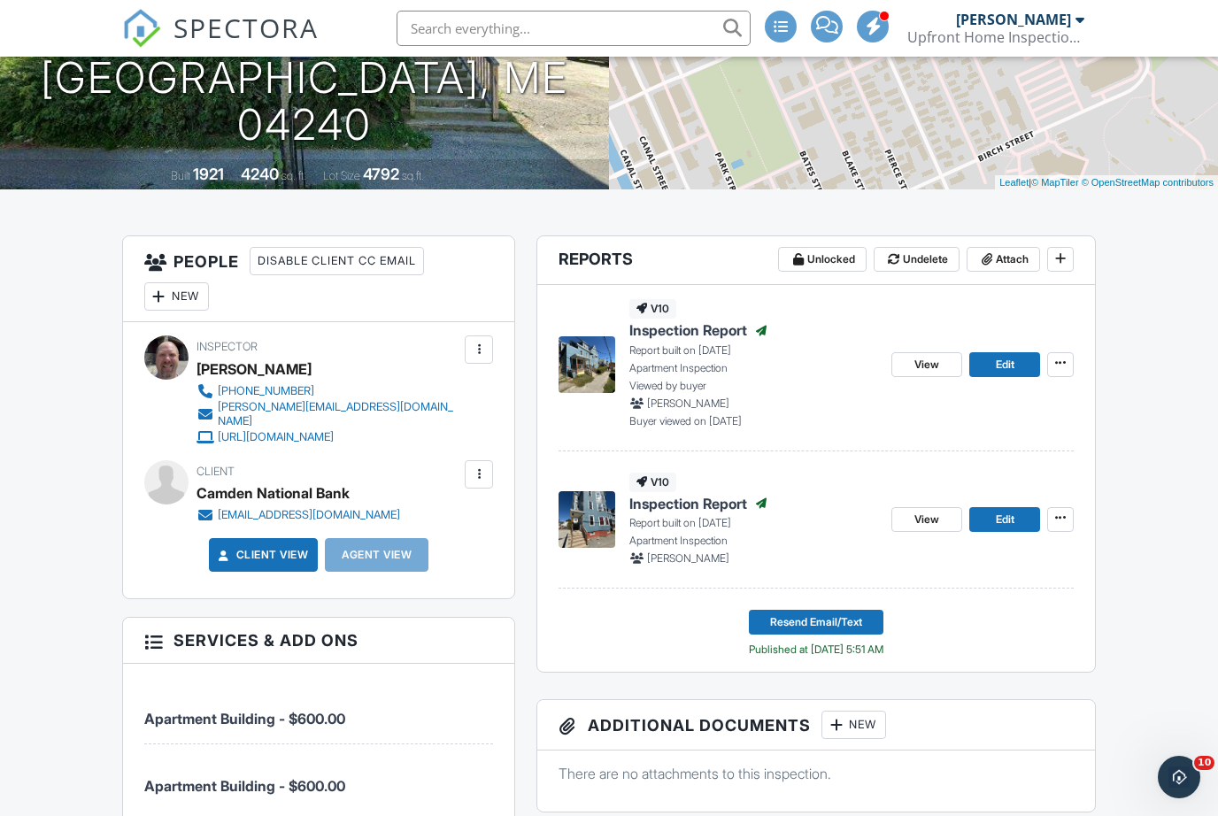
scroll to position [278, 0]
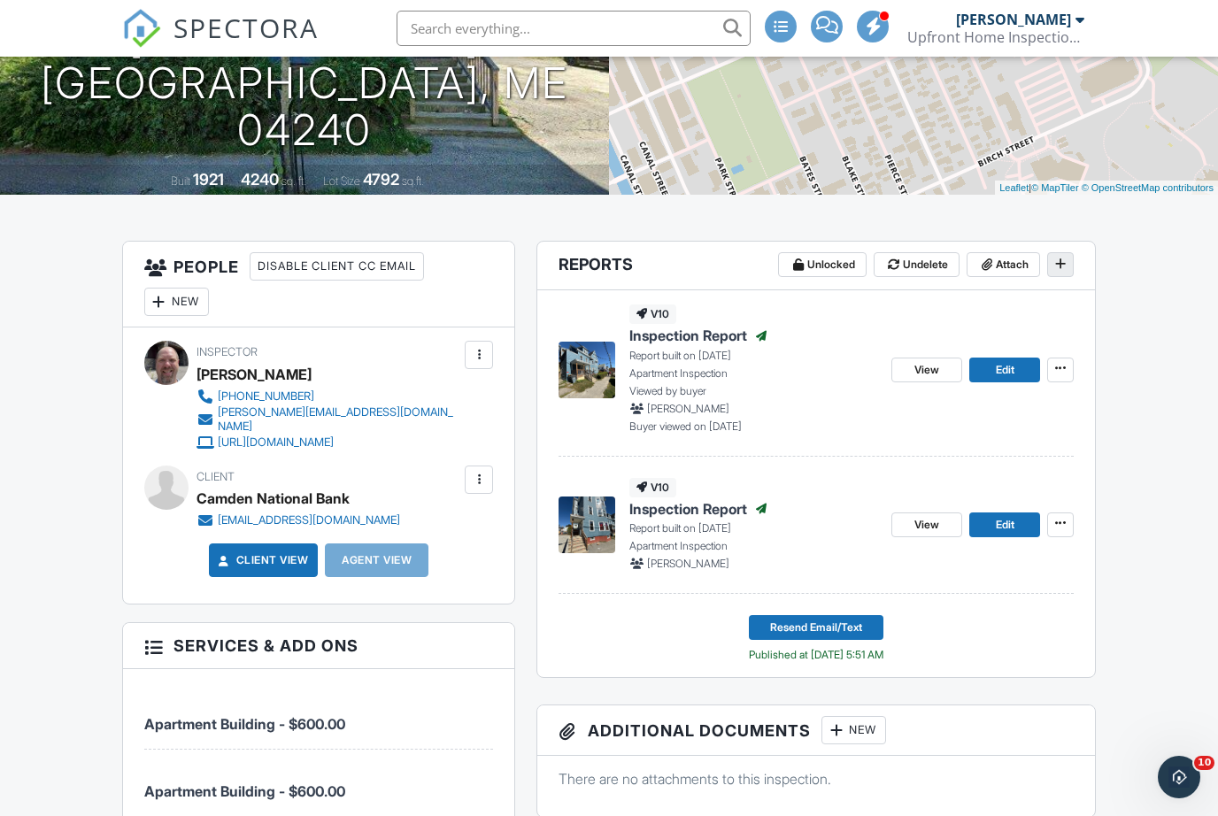
click at [1068, 261] on span at bounding box center [1061, 264] width 18 height 18
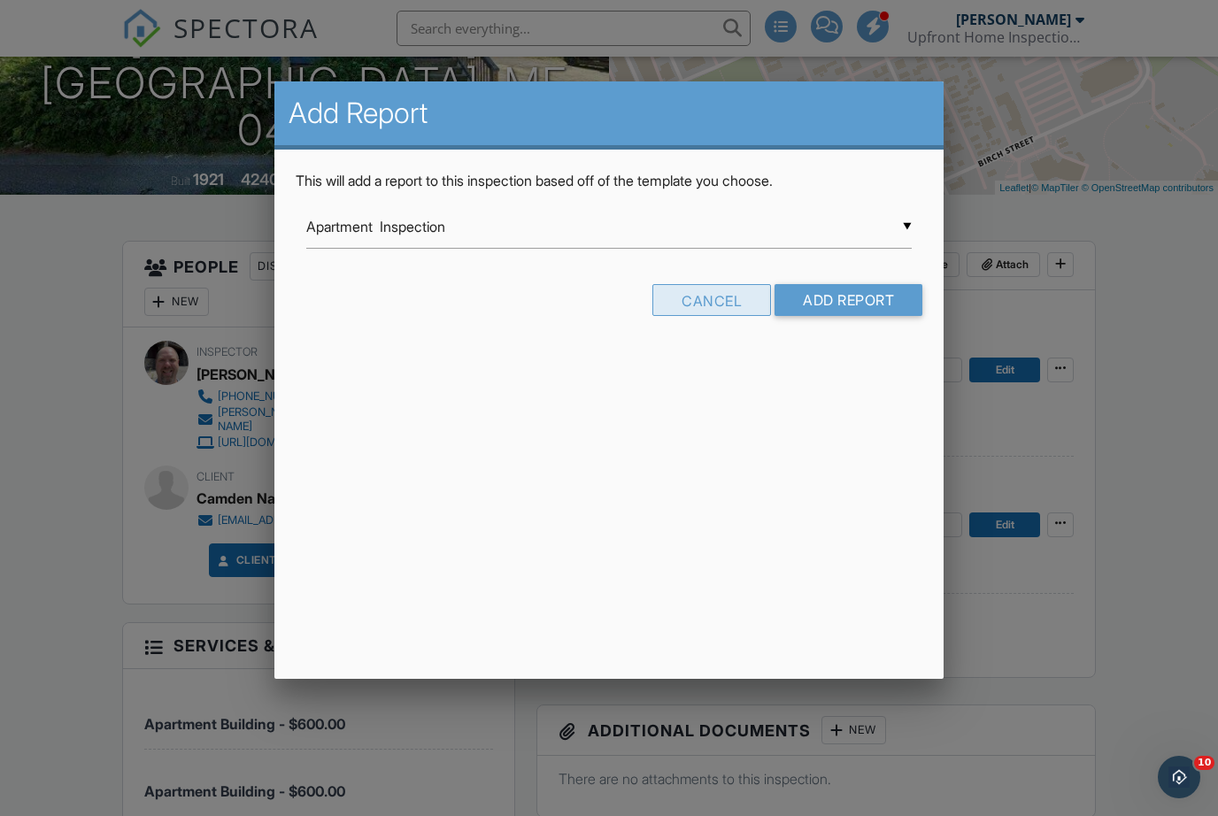
click at [725, 295] on div "Cancel" at bounding box center [712, 300] width 119 height 32
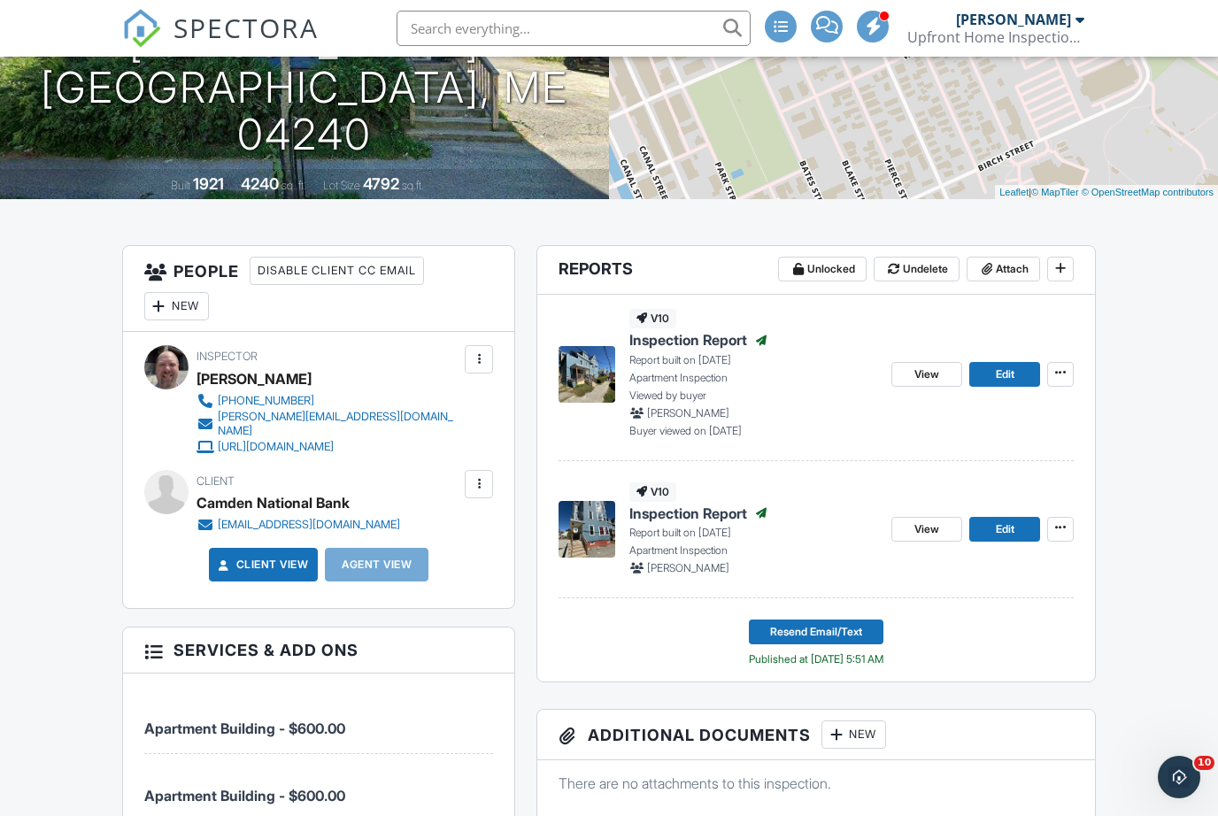
scroll to position [273, 0]
click at [398, 549] on div "Agent View" at bounding box center [377, 566] width 104 height 34
click at [389, 548] on div "Agent View" at bounding box center [377, 565] width 104 height 34
click at [388, 565] on div "Agent View" at bounding box center [377, 565] width 104 height 34
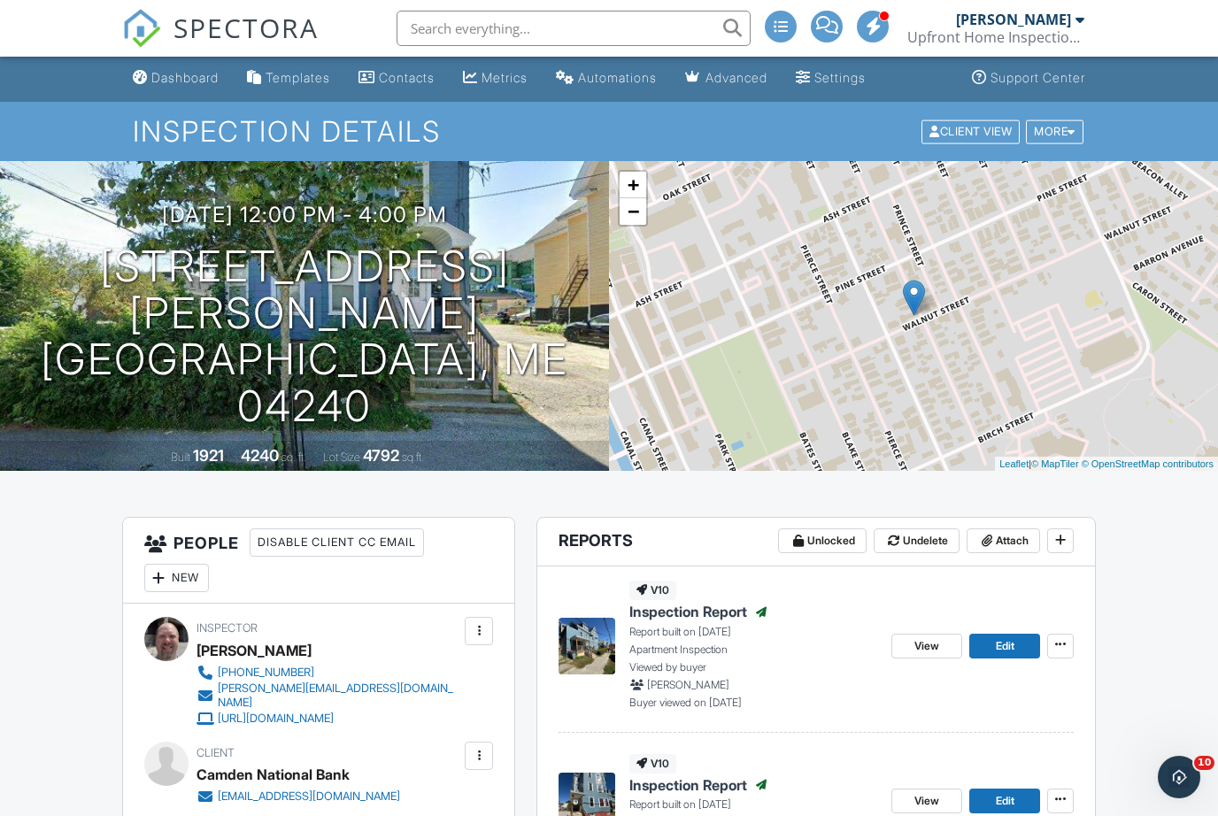
scroll to position [0, 0]
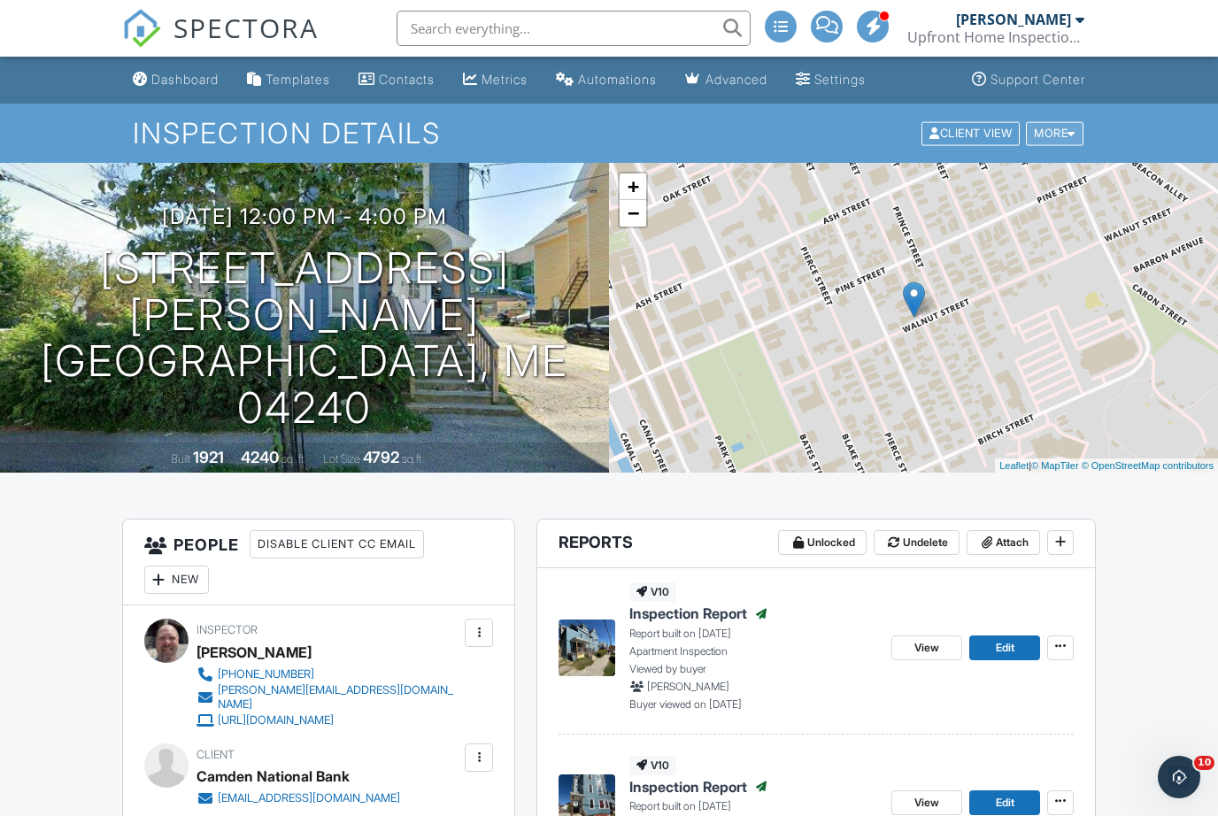
click at [1061, 132] on div "More" at bounding box center [1055, 133] width 58 height 24
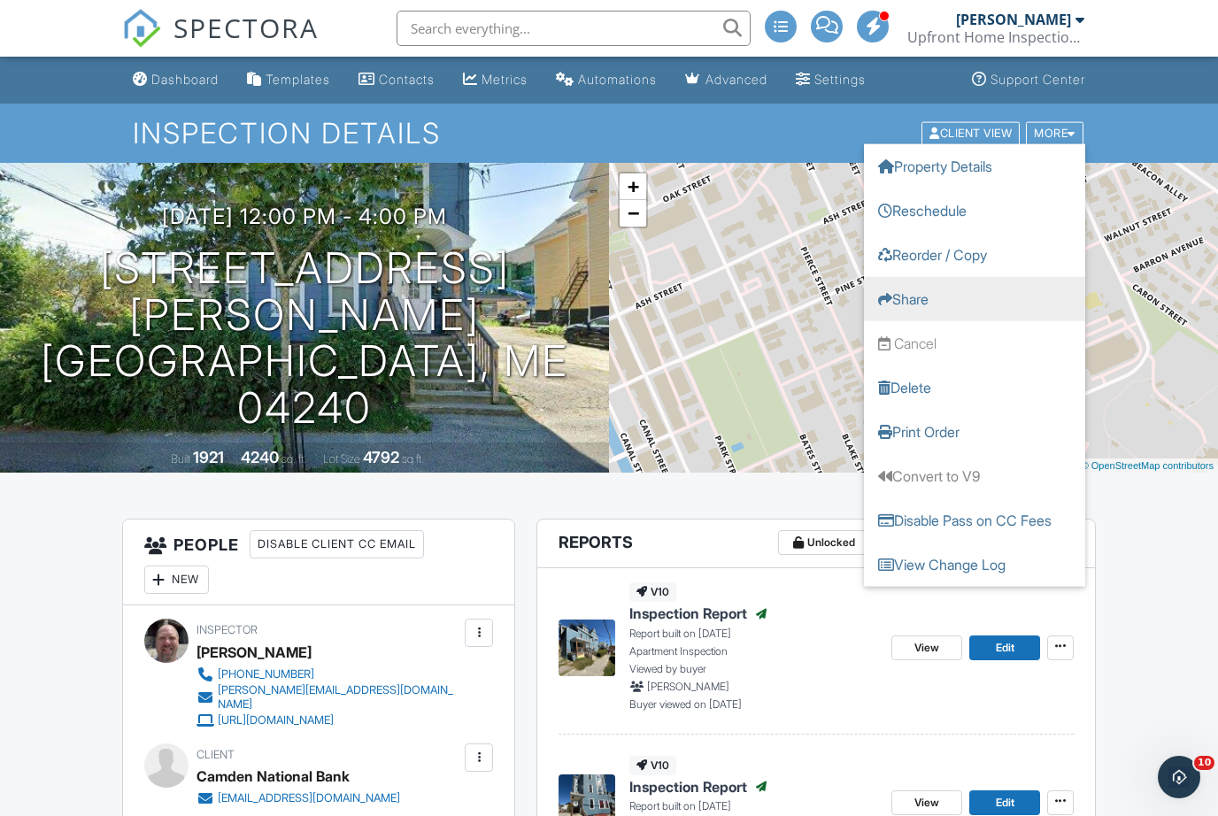
click at [906, 298] on link "Share" at bounding box center [974, 298] width 221 height 44
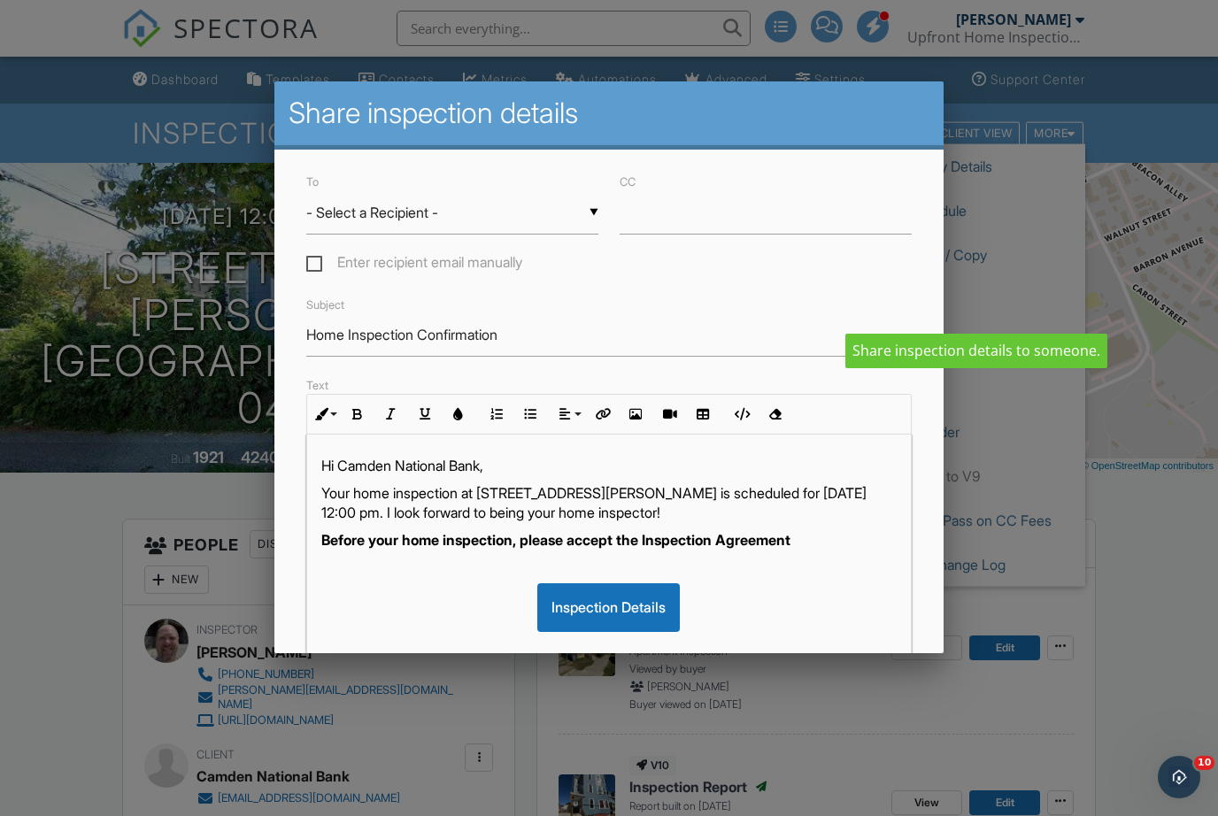
click at [642, 615] on div "Inspection Details" at bounding box center [608, 607] width 143 height 48
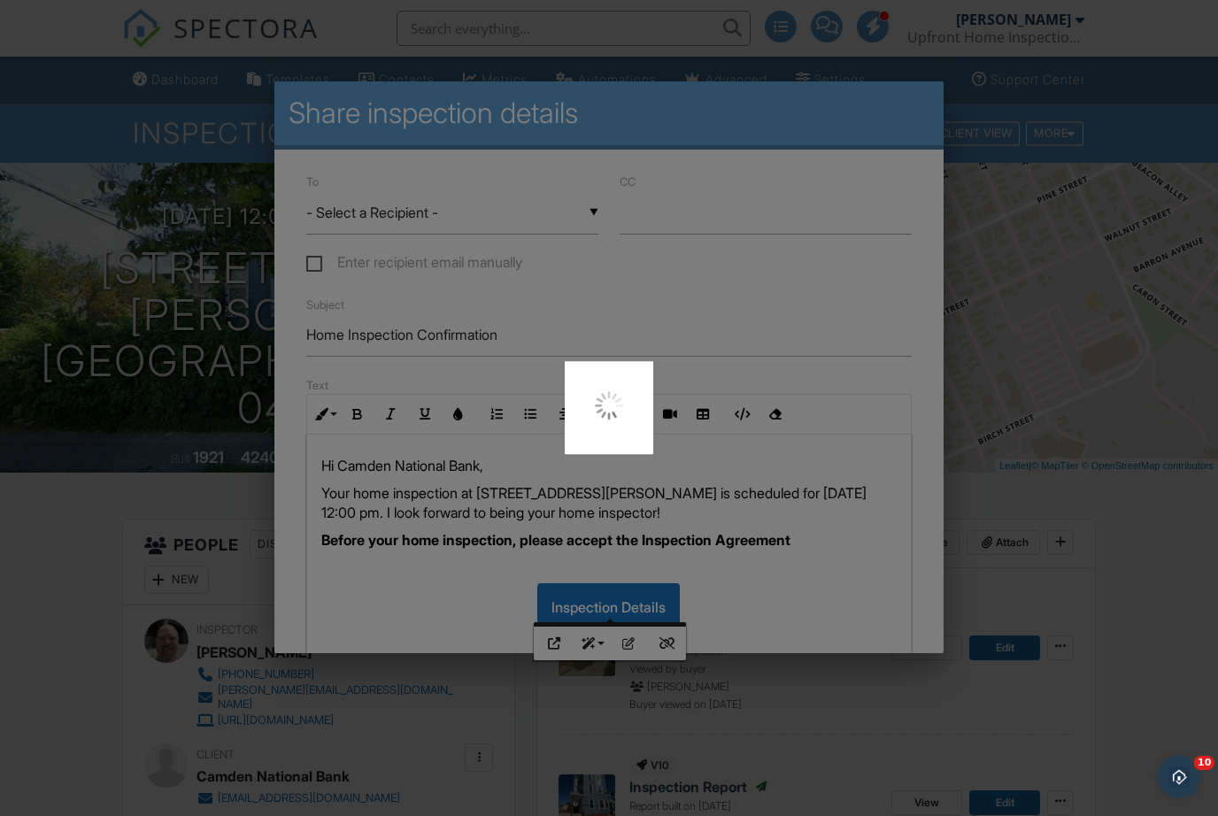
click at [1018, 506] on div at bounding box center [609, 408] width 1218 height 816
click at [1129, 549] on div at bounding box center [609, 408] width 1218 height 816
click at [1188, 560] on div at bounding box center [609, 408] width 1218 height 816
click at [768, 136] on div at bounding box center [609, 408] width 1218 height 816
click at [1153, 559] on div at bounding box center [609, 408] width 1218 height 816
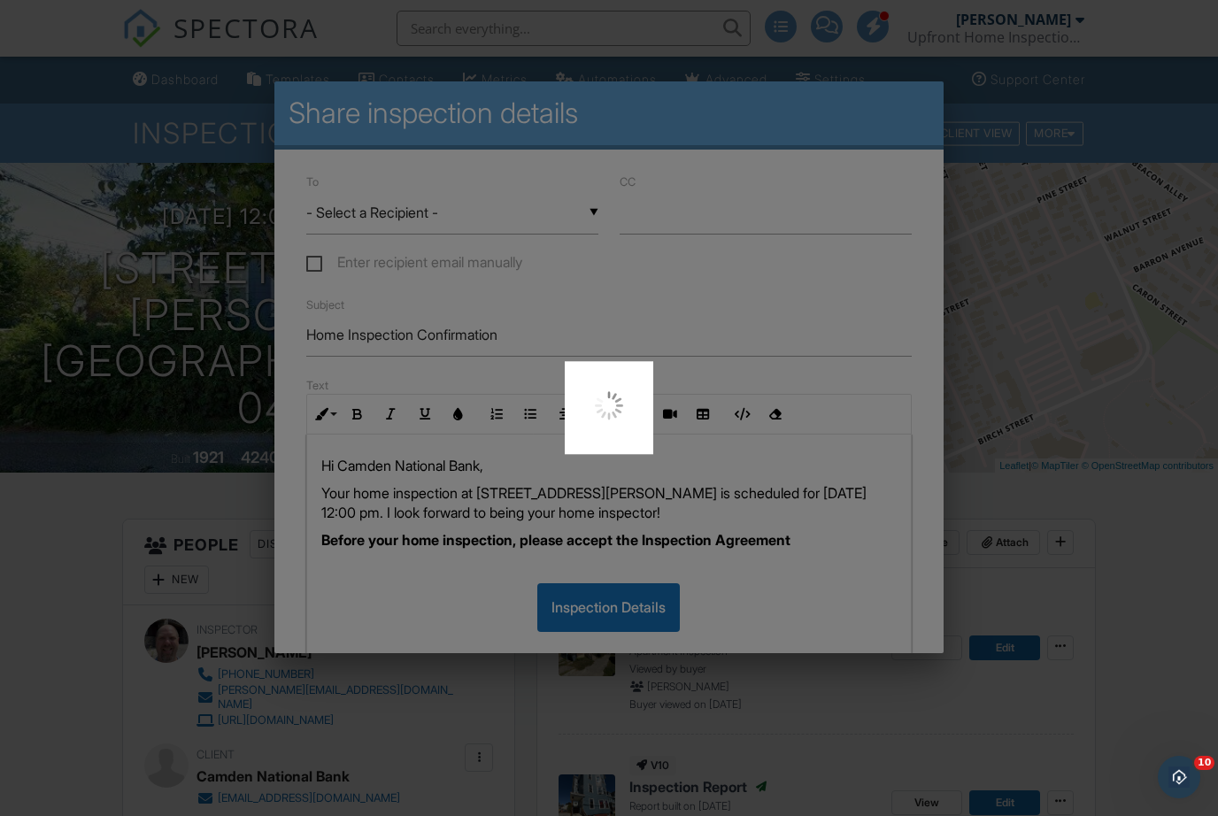
click at [1156, 520] on div at bounding box center [609, 408] width 1218 height 816
